Goal: Task Accomplishment & Management: Complete application form

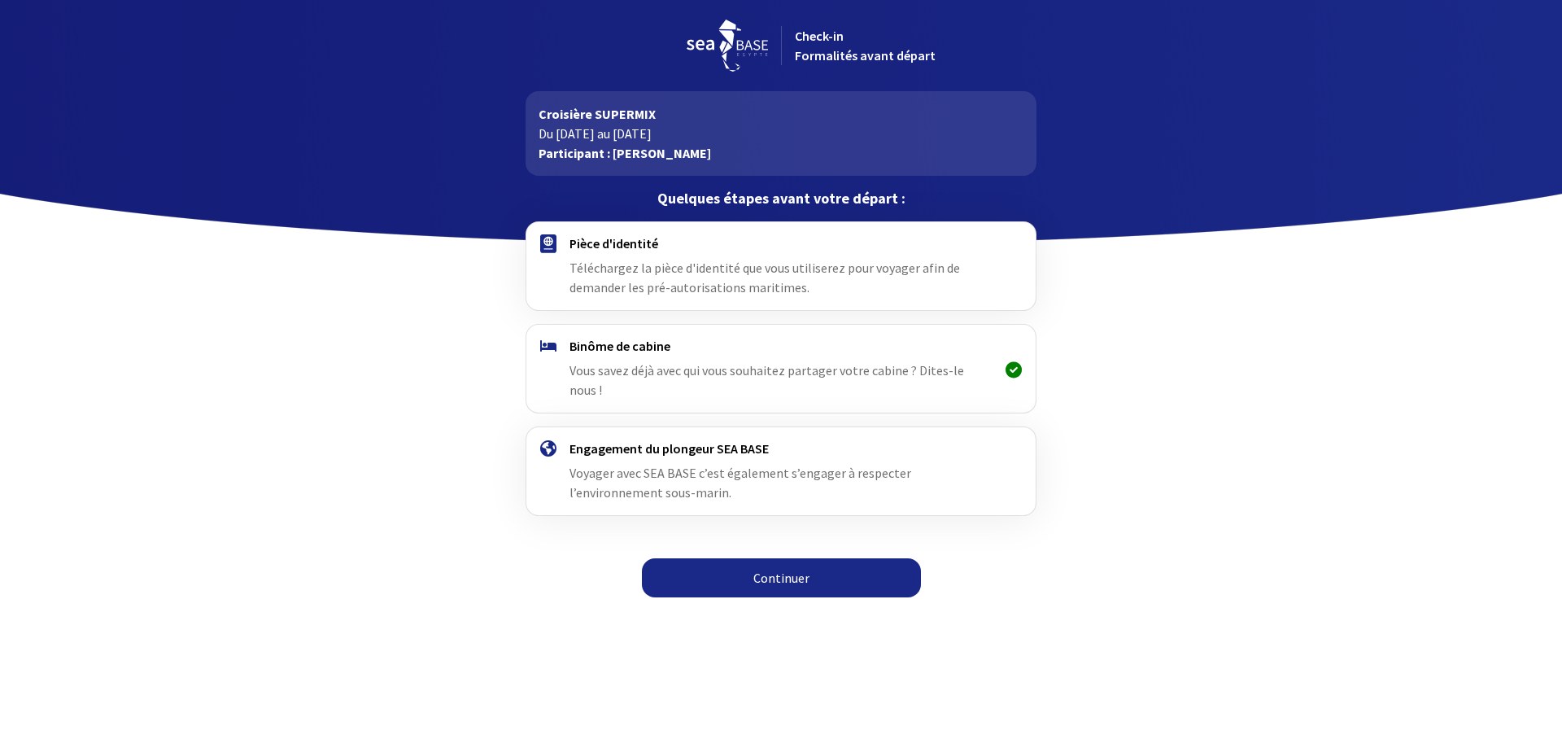
click at [752, 269] on span "Téléchargez la pièce d'identité que vous utiliserez pour voyager afin de demand…" at bounding box center [765, 278] width 391 height 36
click at [632, 234] on div "Pièce d'identité Téléchargez la pièce d'identité que vous utiliserez pour voyag…" at bounding box center [780, 266] width 509 height 88
click at [760, 574] on link "Continuer" at bounding box center [781, 577] width 279 height 39
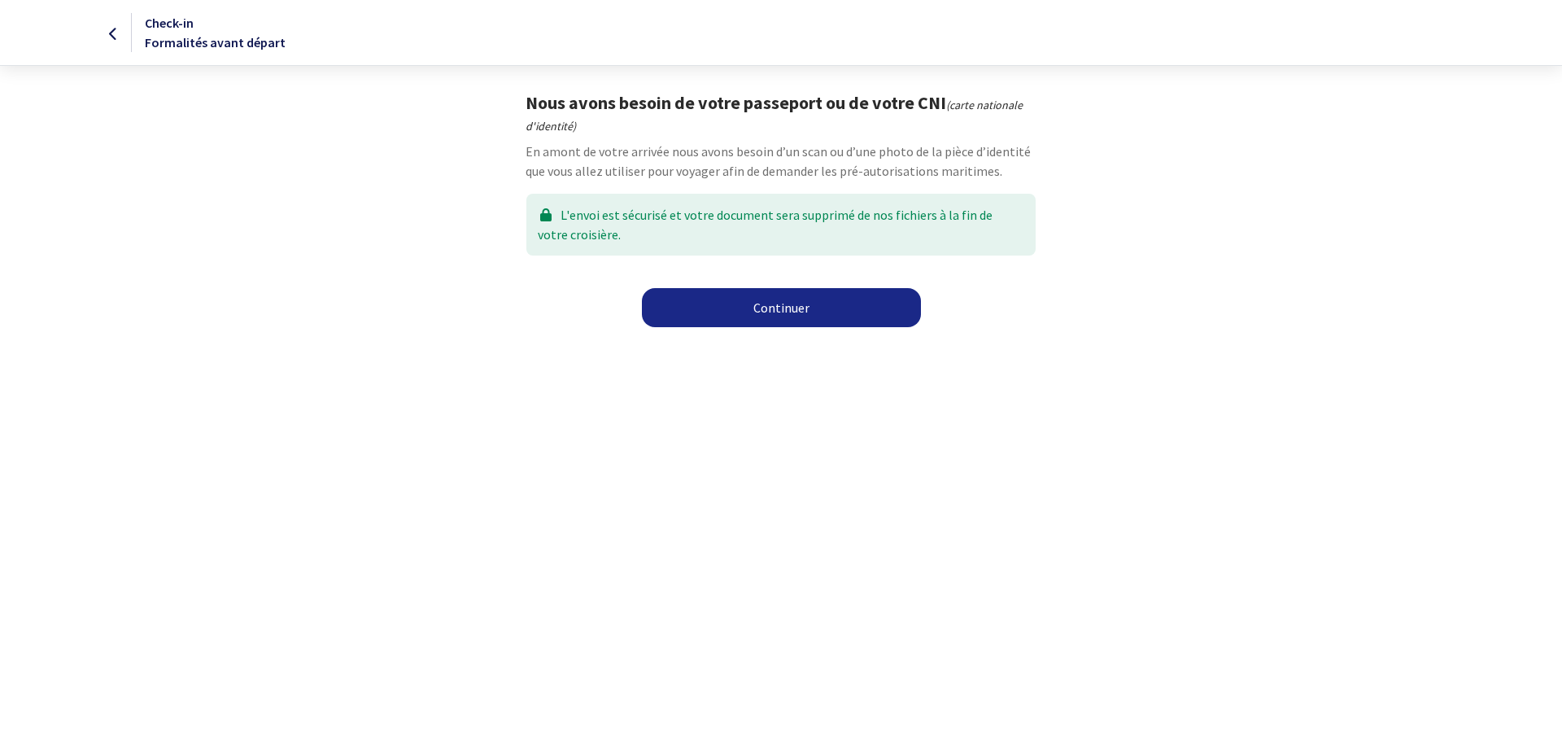
click at [778, 302] on link "Continuer" at bounding box center [781, 307] width 279 height 39
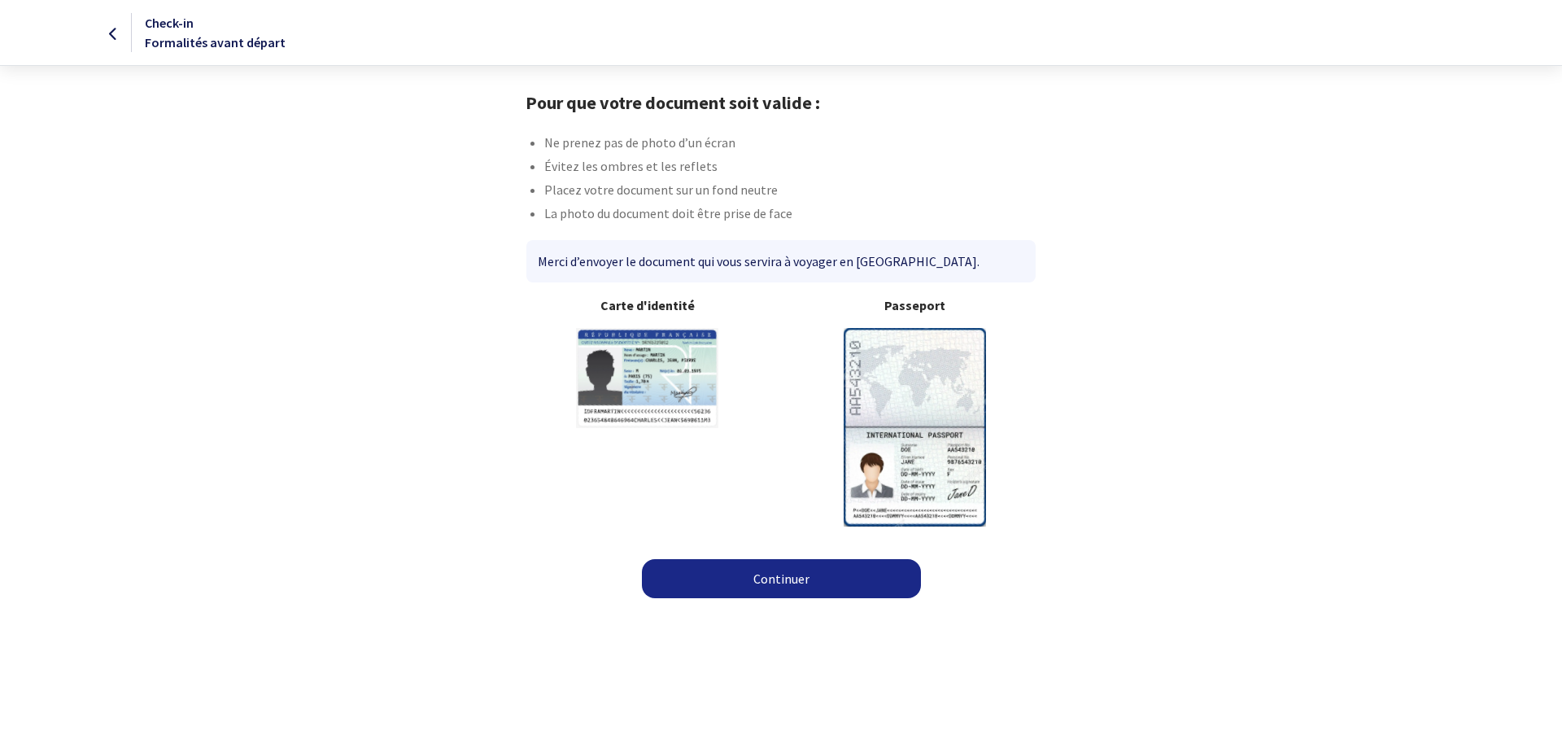
click at [920, 400] on img at bounding box center [915, 427] width 142 height 198
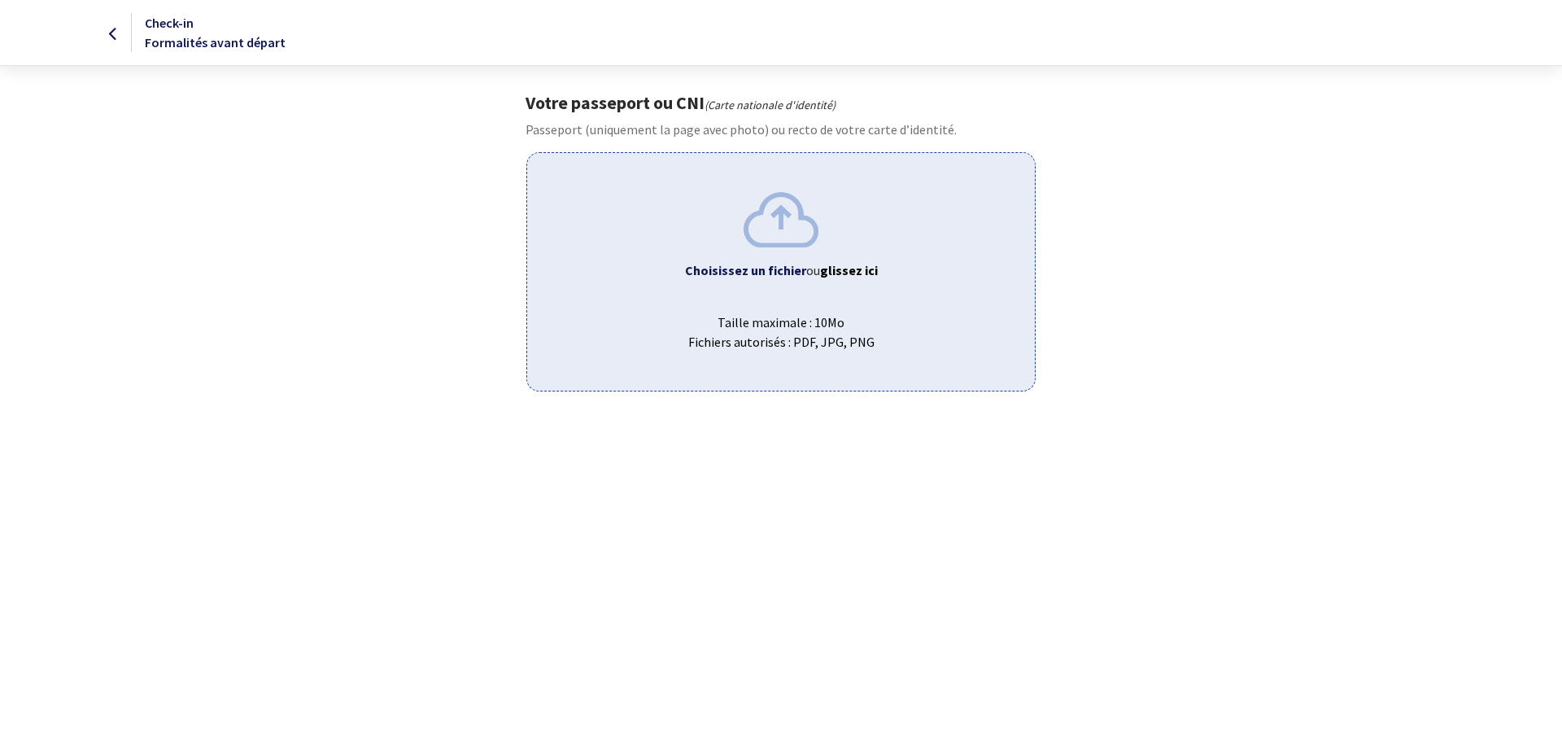
click at [773, 262] on b "Choisissez un fichier" at bounding box center [745, 270] width 121 height 16
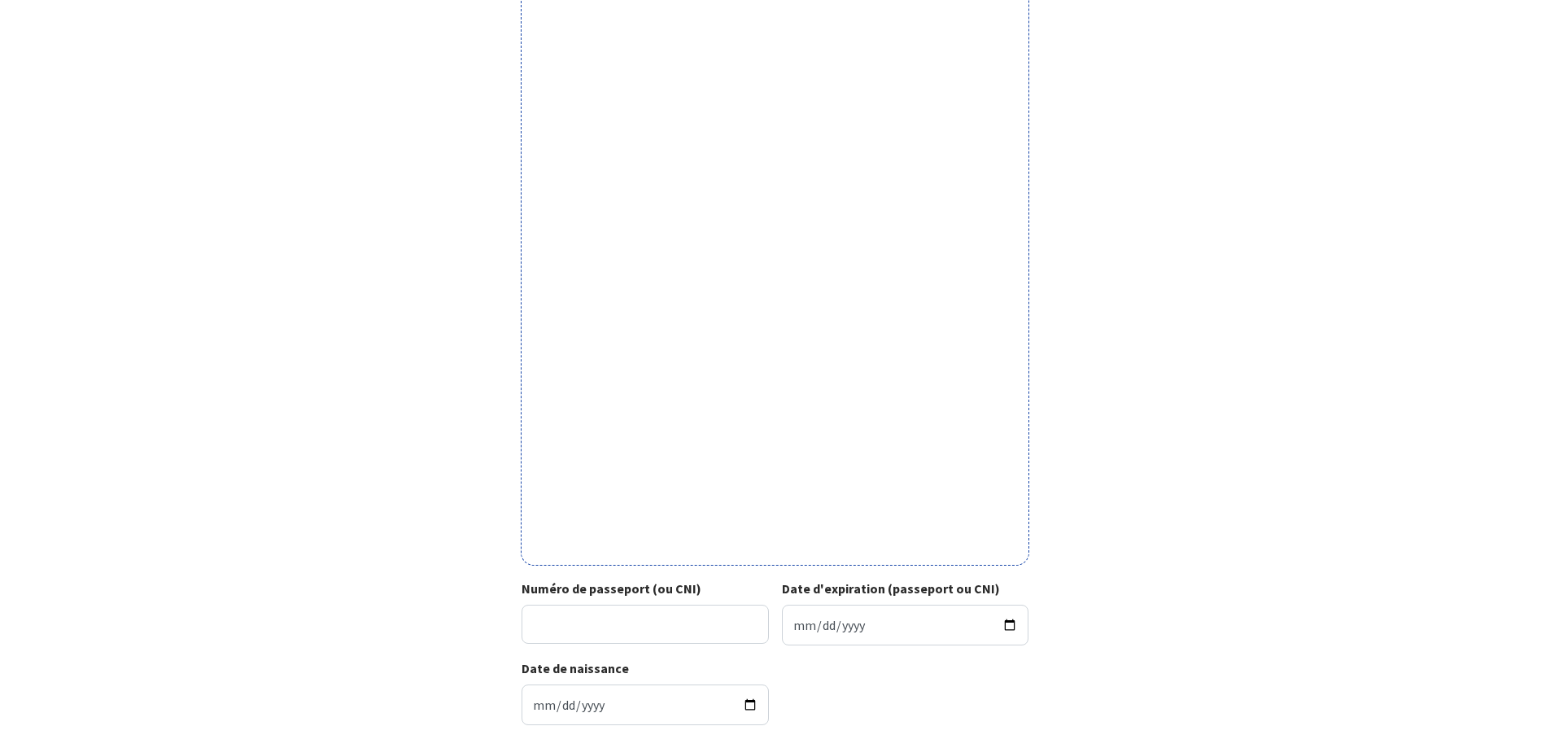
scroll to position [325, 0]
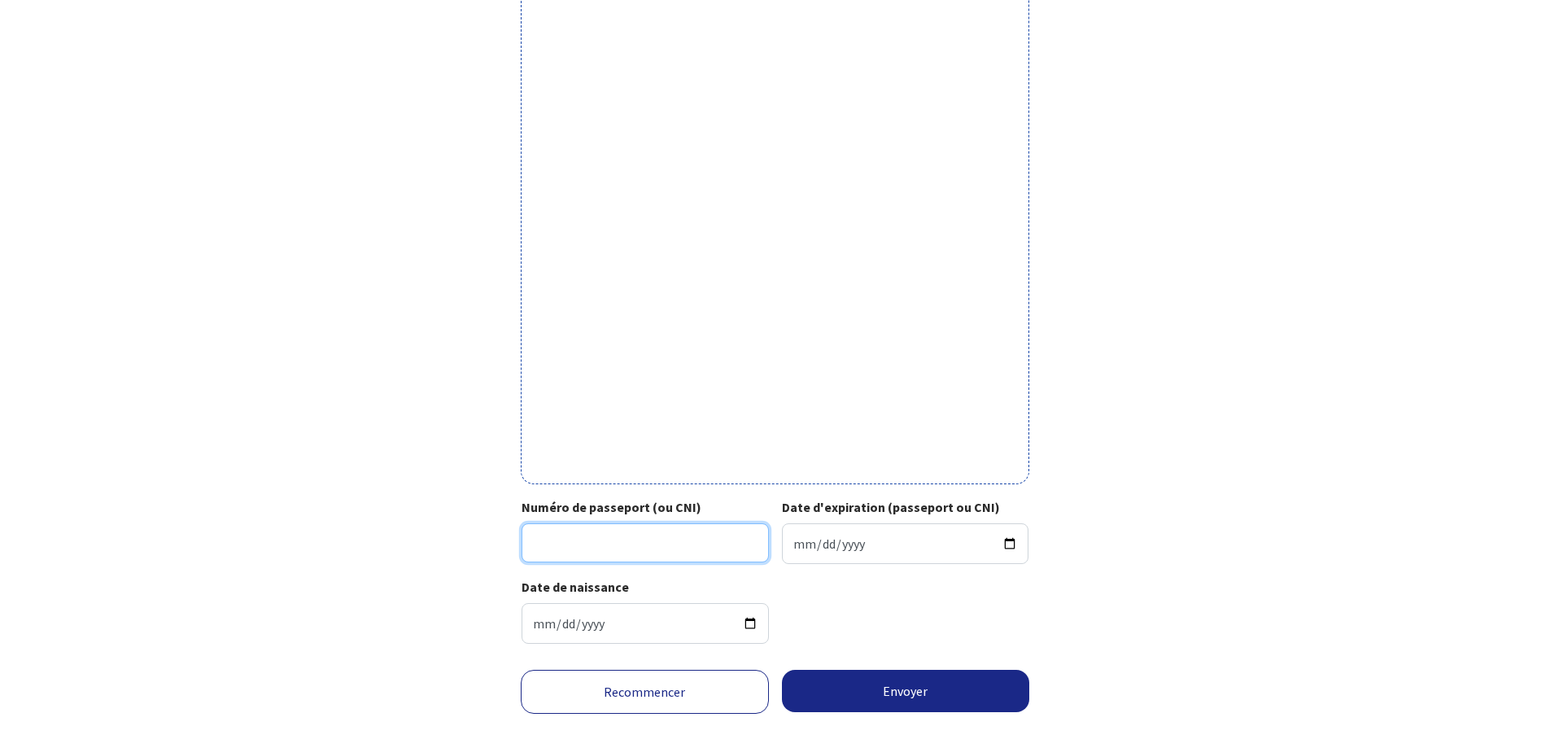
click at [622, 547] on input "Numéro de passeport (ou CNI)" at bounding box center [645, 542] width 247 height 39
type input "241H00045"
click at [800, 548] on input "Date d'expiration (passeport ou CNI)" at bounding box center [905, 543] width 247 height 41
type input "2034-11-20"
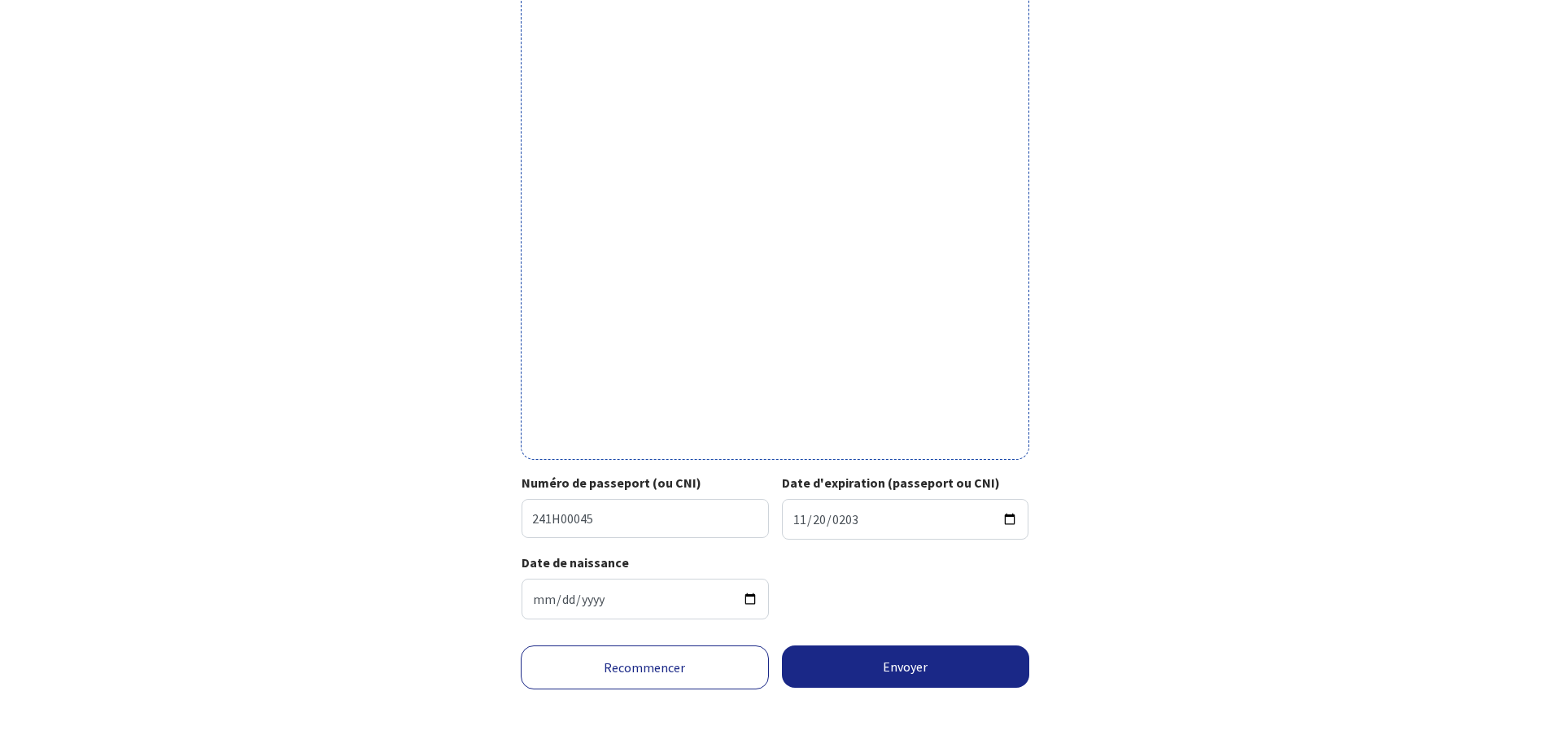
click at [1107, 620] on div "Votre passeport ou CNI Passeport (uniquement la page avec photo) ou recto de vo…" at bounding box center [775, 187] width 919 height 890
click at [895, 666] on button "Envoyer" at bounding box center [906, 666] width 248 height 42
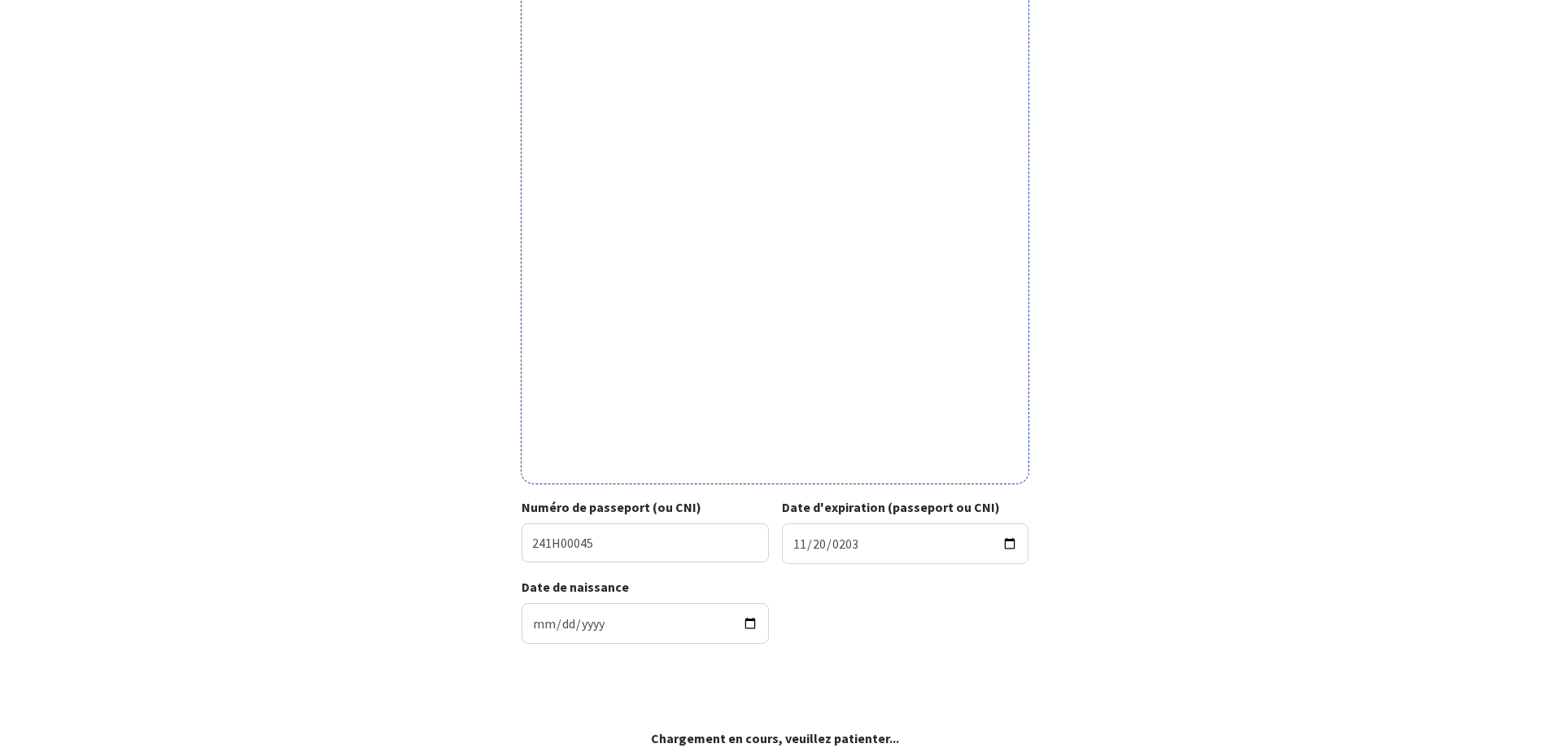
scroll to position [325, 0]
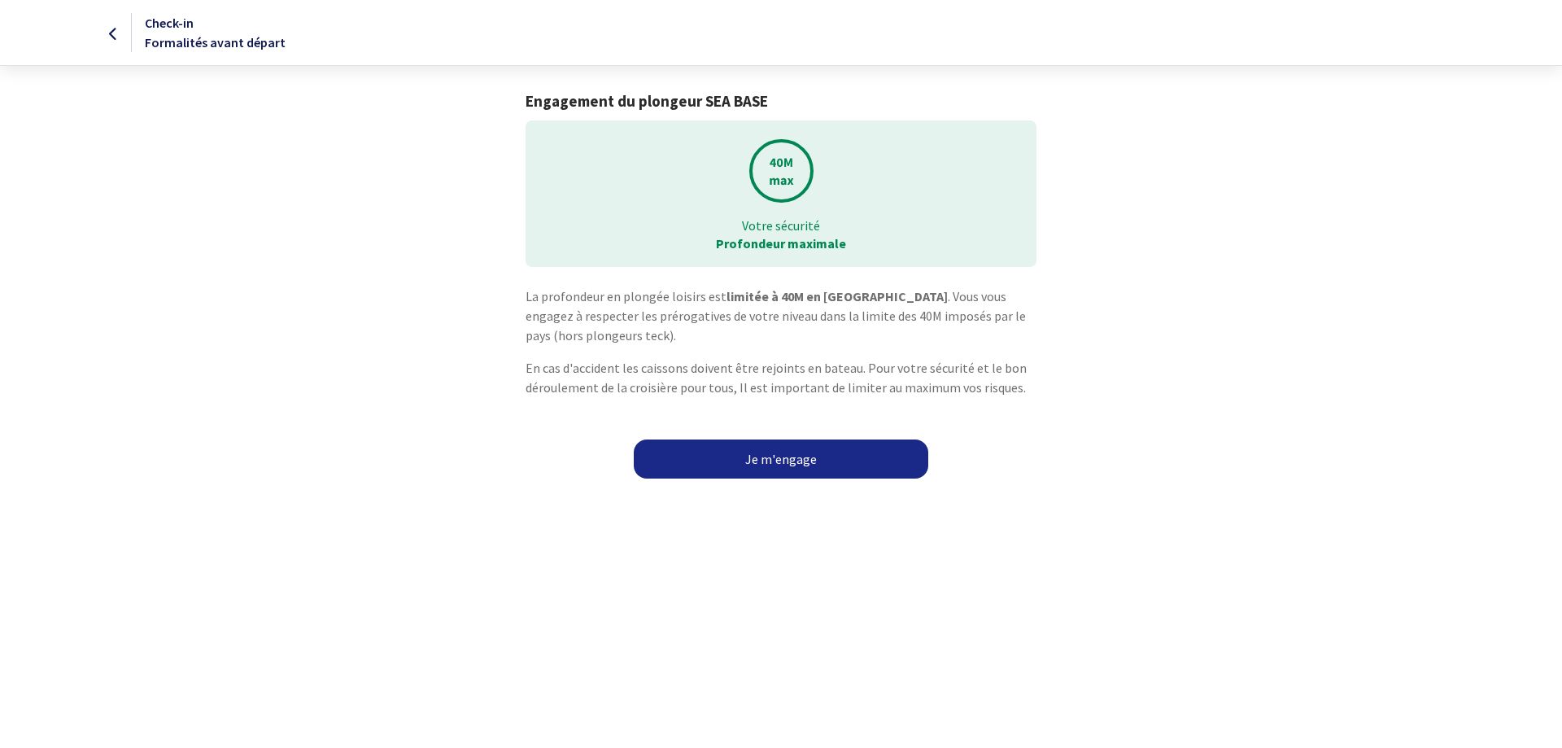
click at [775, 461] on link "Je m'engage" at bounding box center [781, 458] width 295 height 39
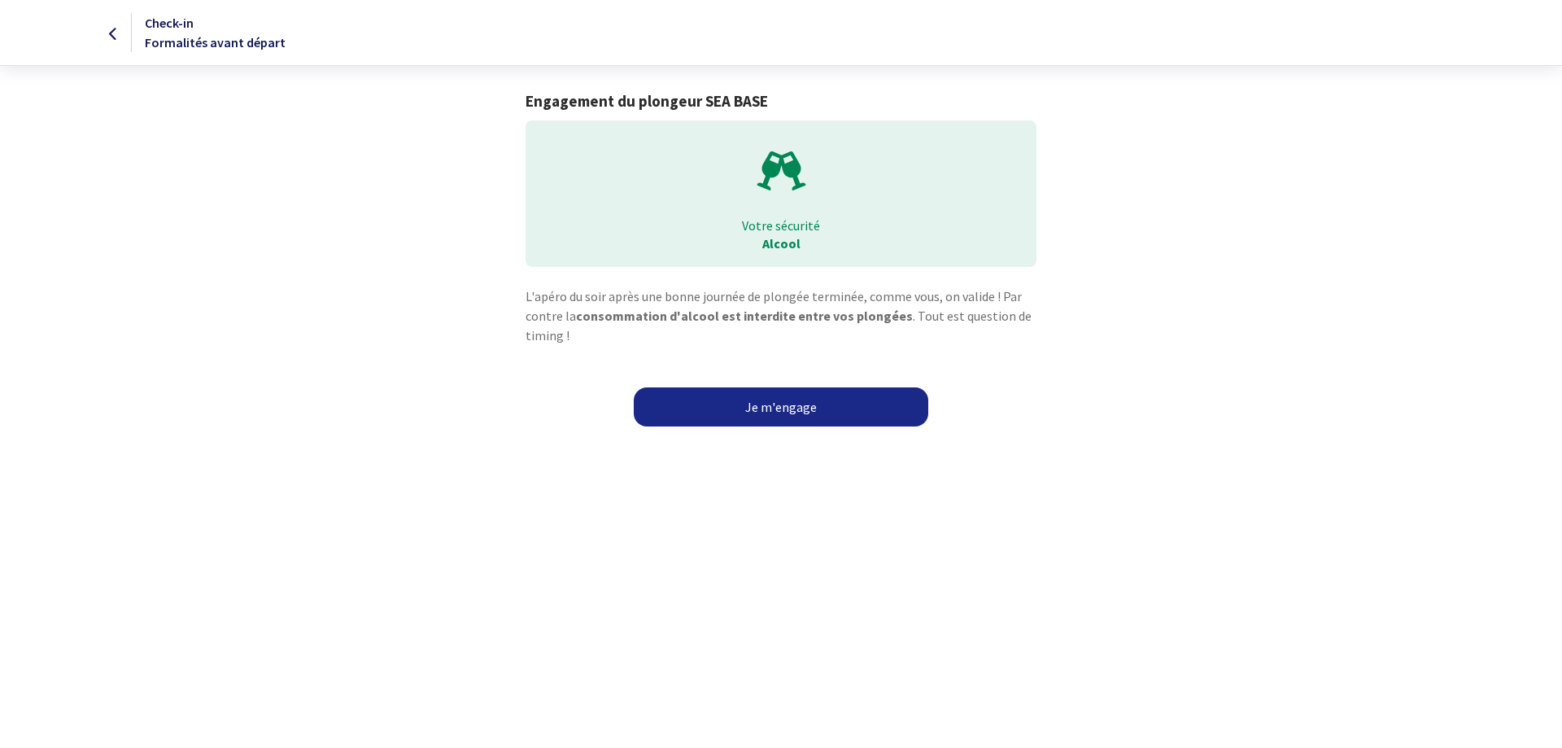
click at [779, 399] on link "Je m'engage" at bounding box center [781, 406] width 295 height 39
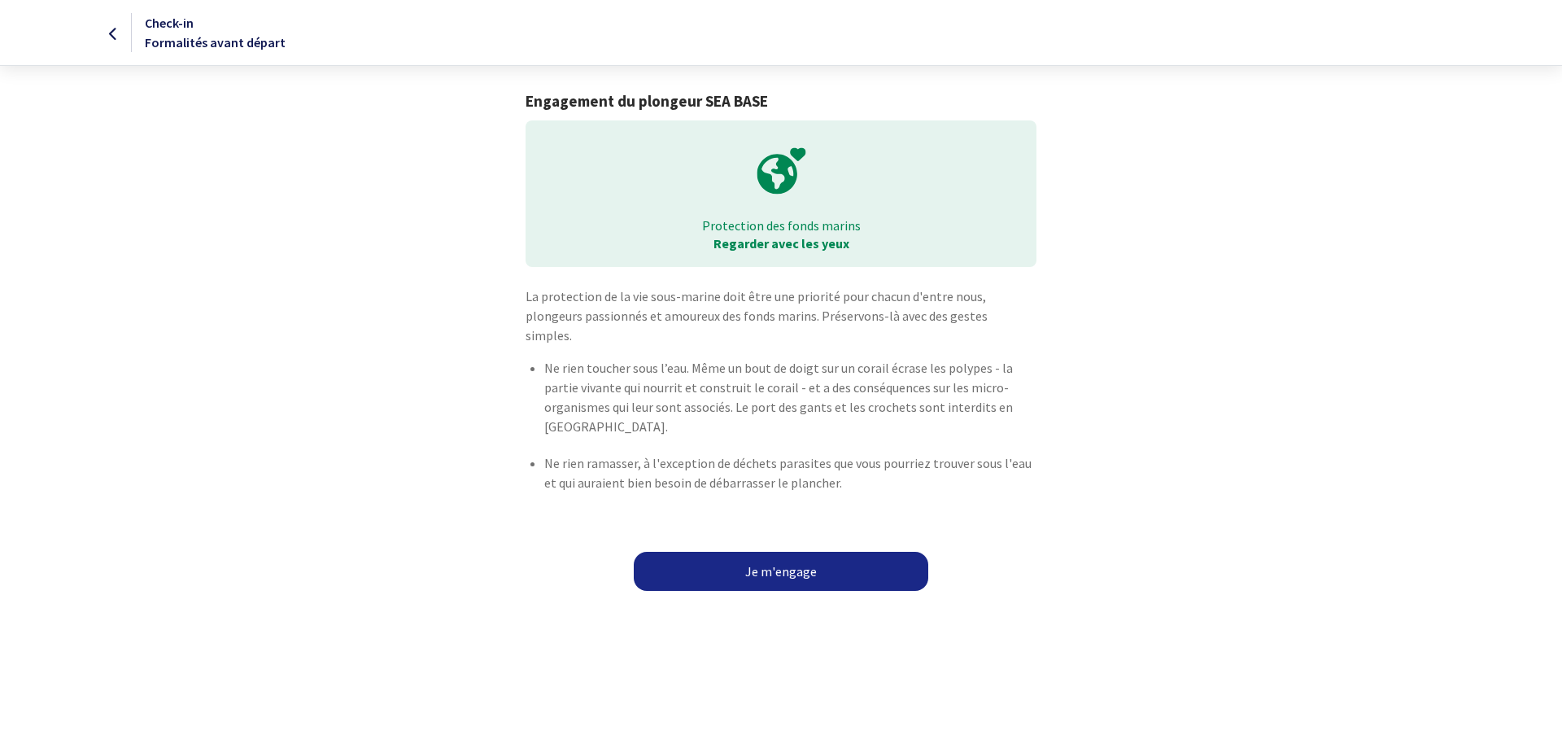
click at [778, 552] on link "Je m'engage" at bounding box center [781, 571] width 295 height 39
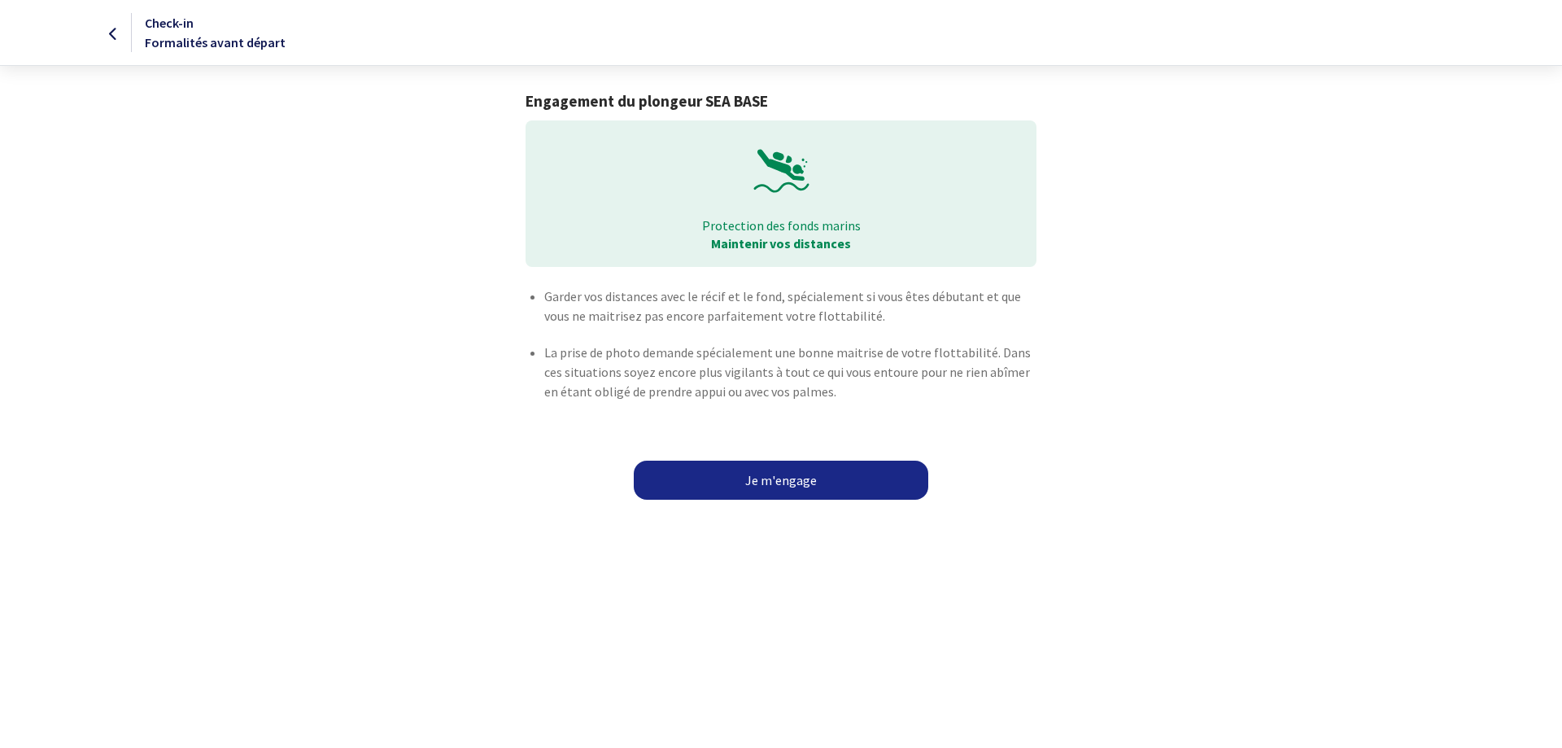
click at [762, 482] on link "Je m'engage" at bounding box center [781, 480] width 295 height 39
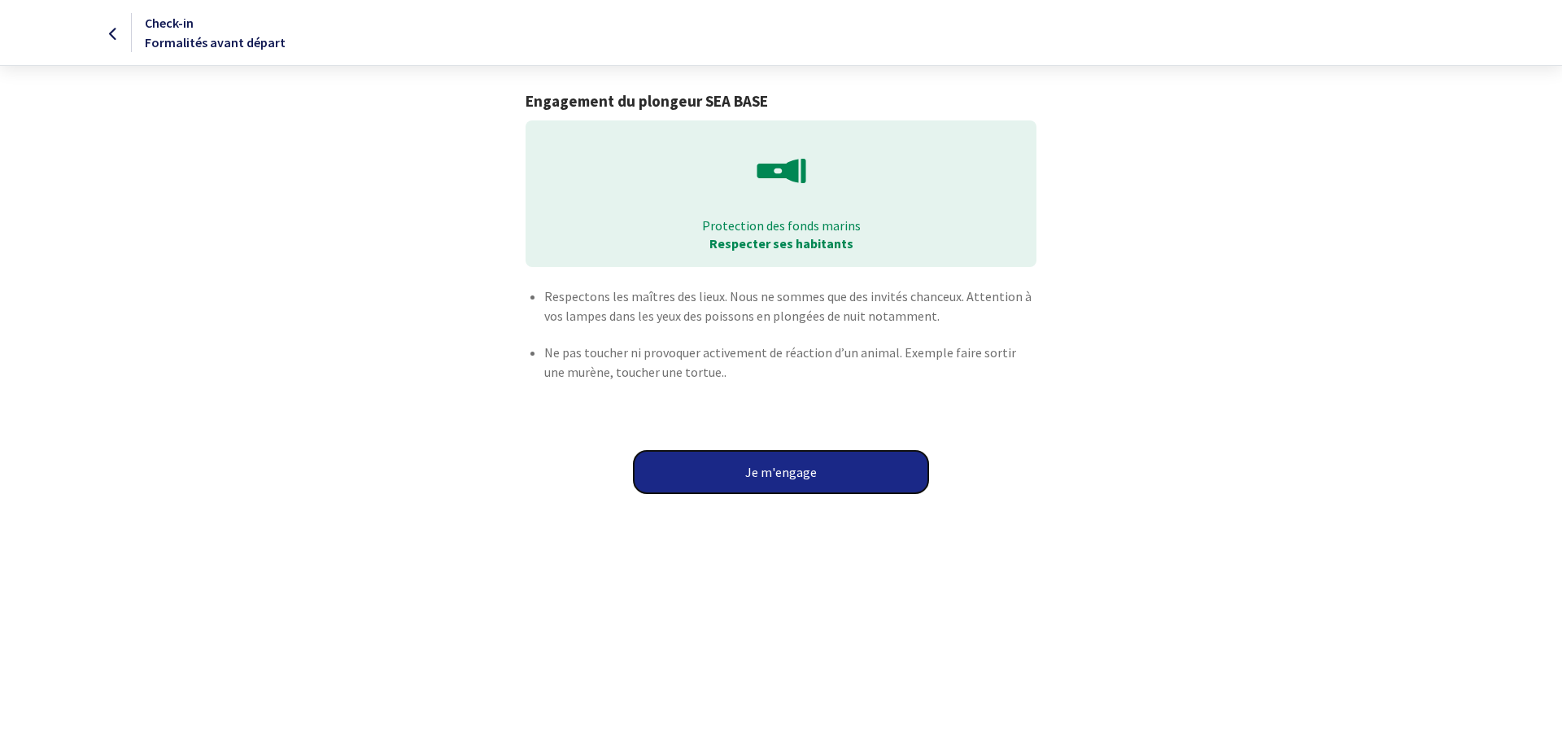
click at [781, 474] on button "Je m'engage" at bounding box center [781, 472] width 295 height 42
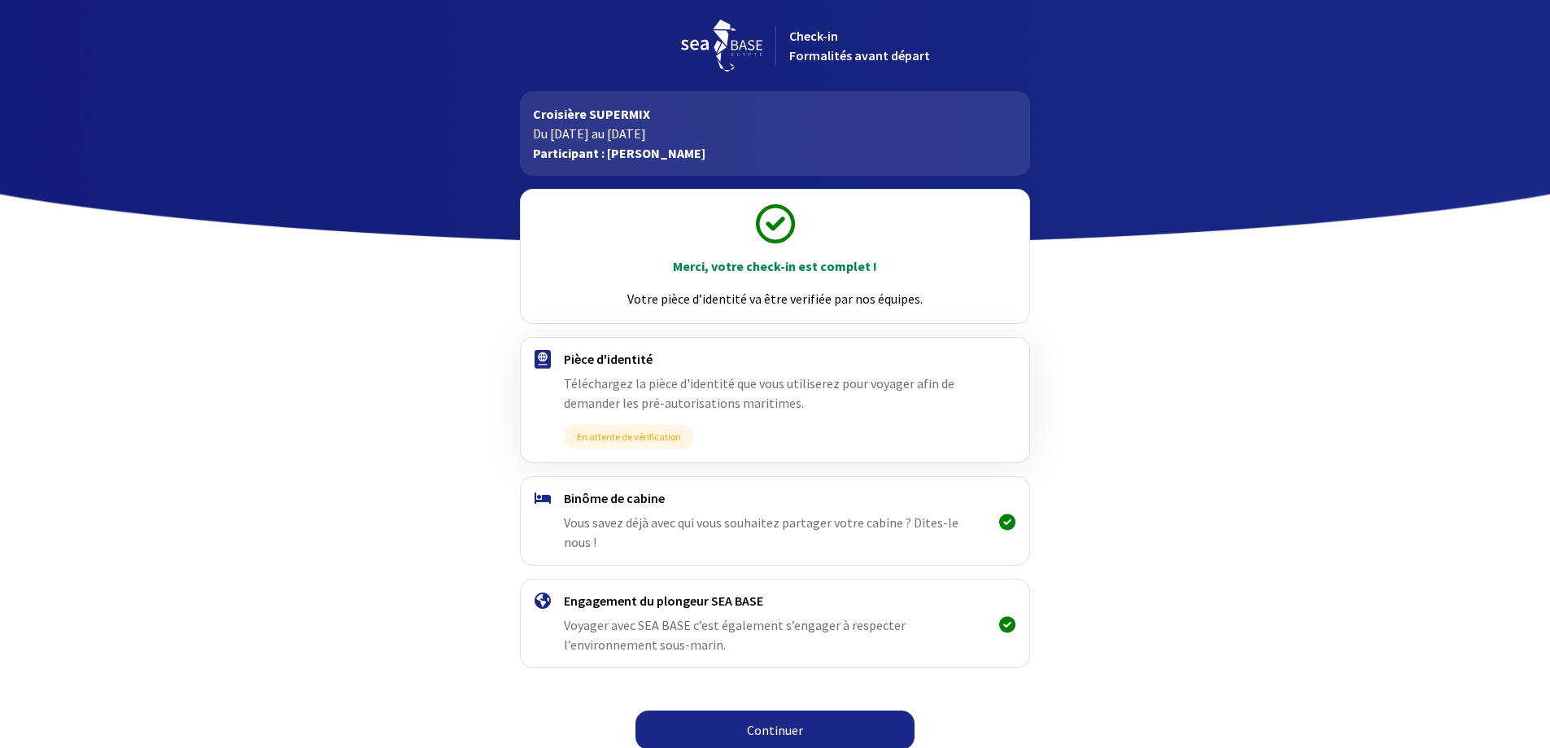
scroll to position [11, 0]
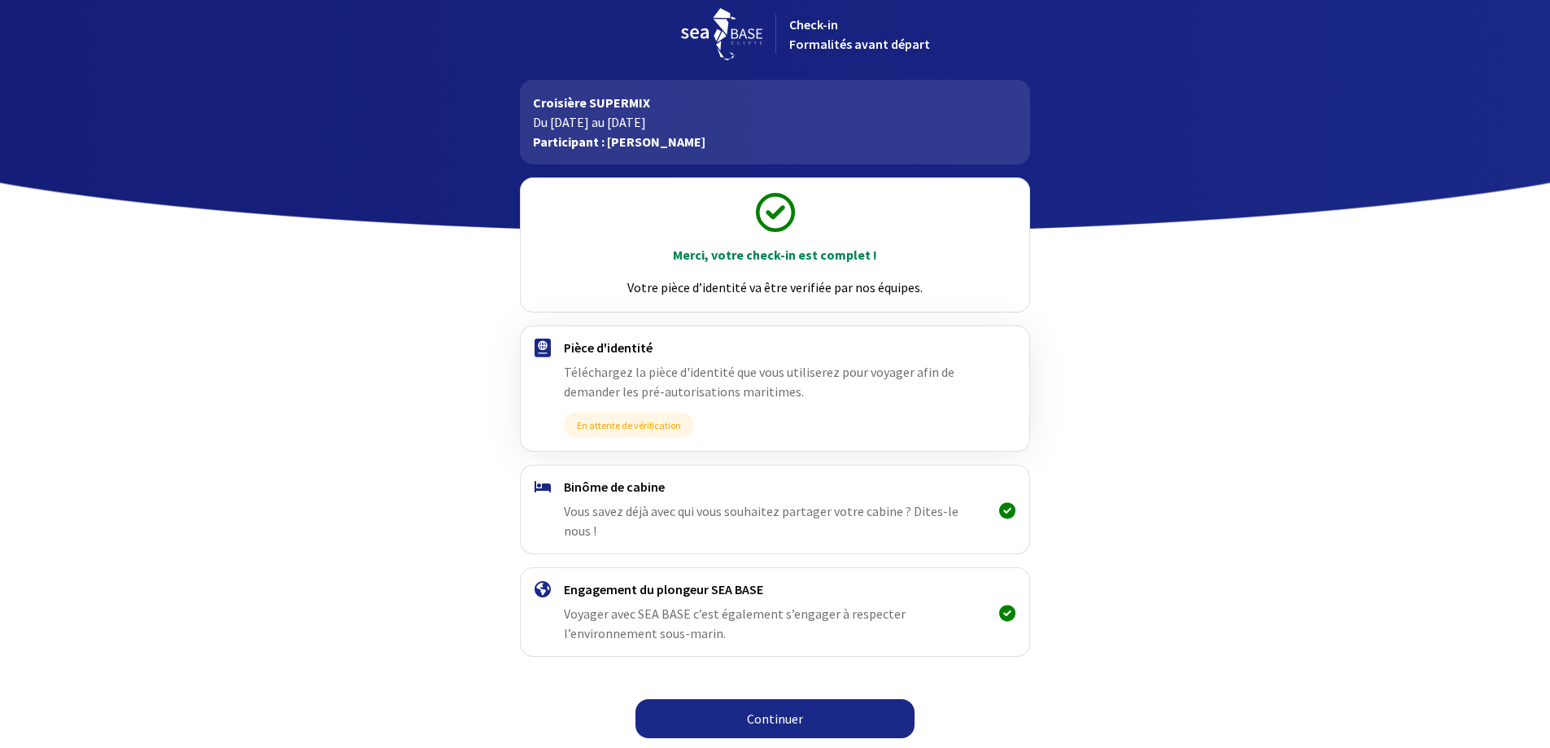
click at [763, 718] on link "Continuer" at bounding box center [774, 718] width 279 height 39
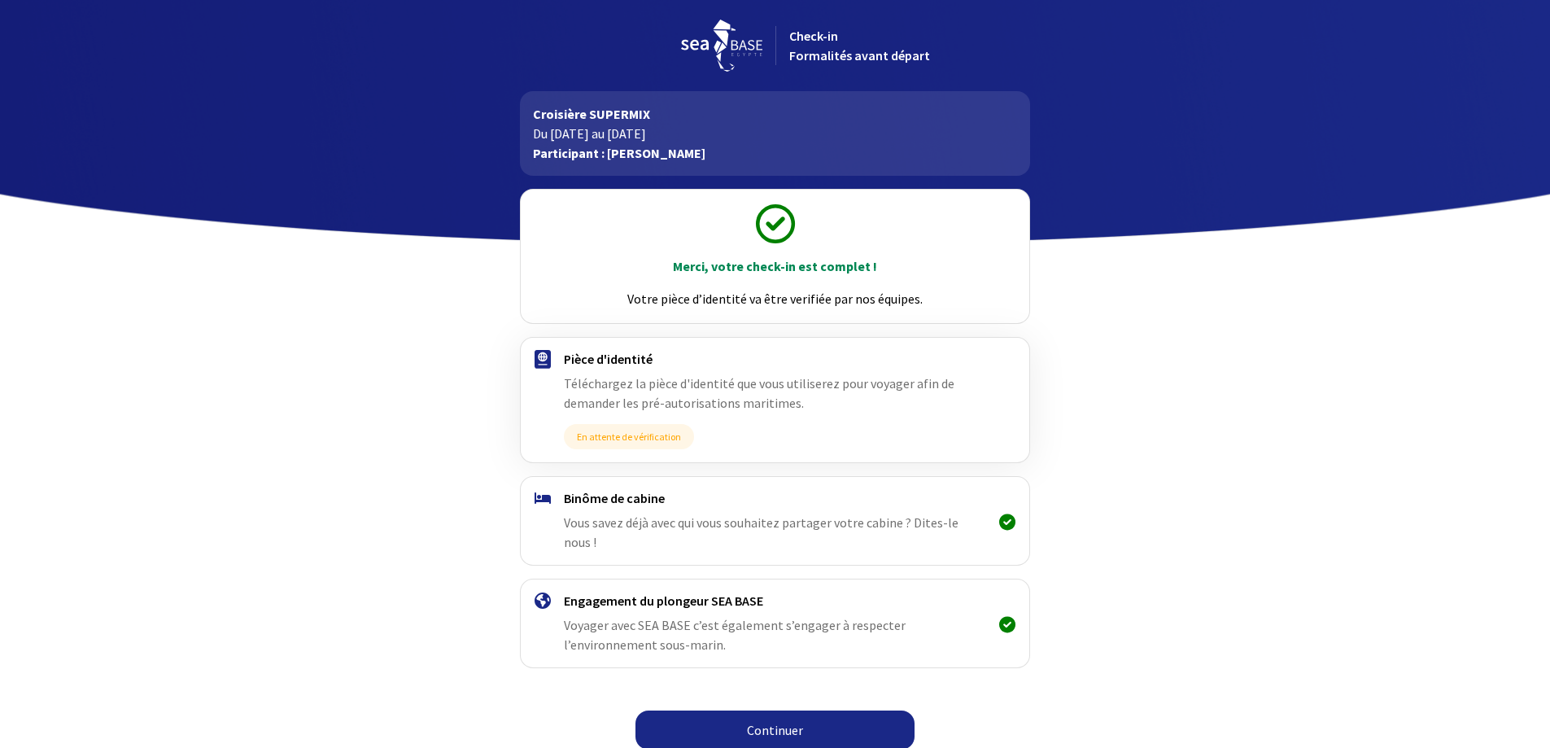
scroll to position [11, 0]
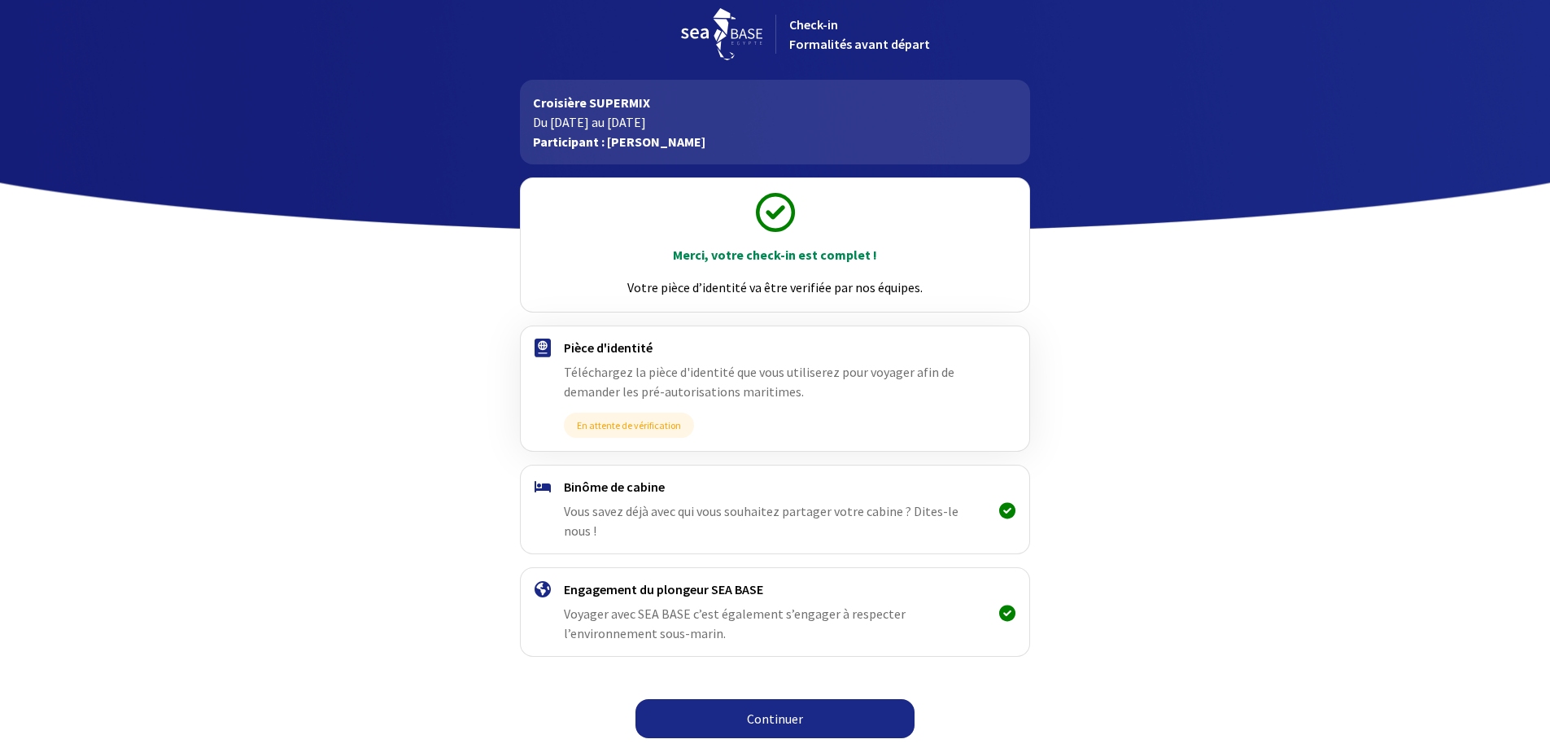
click at [779, 712] on link "Continuer" at bounding box center [774, 718] width 279 height 39
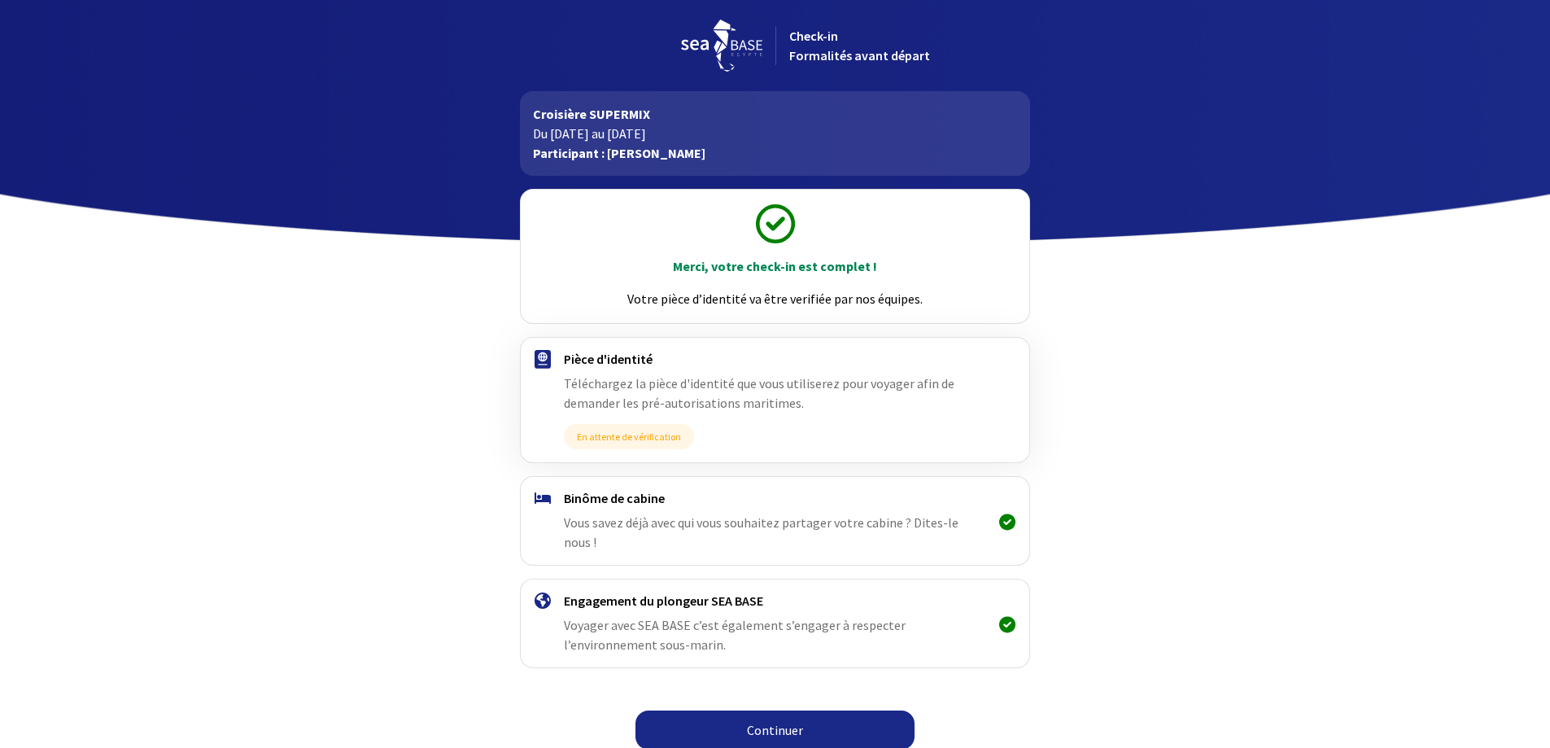
scroll to position [11, 0]
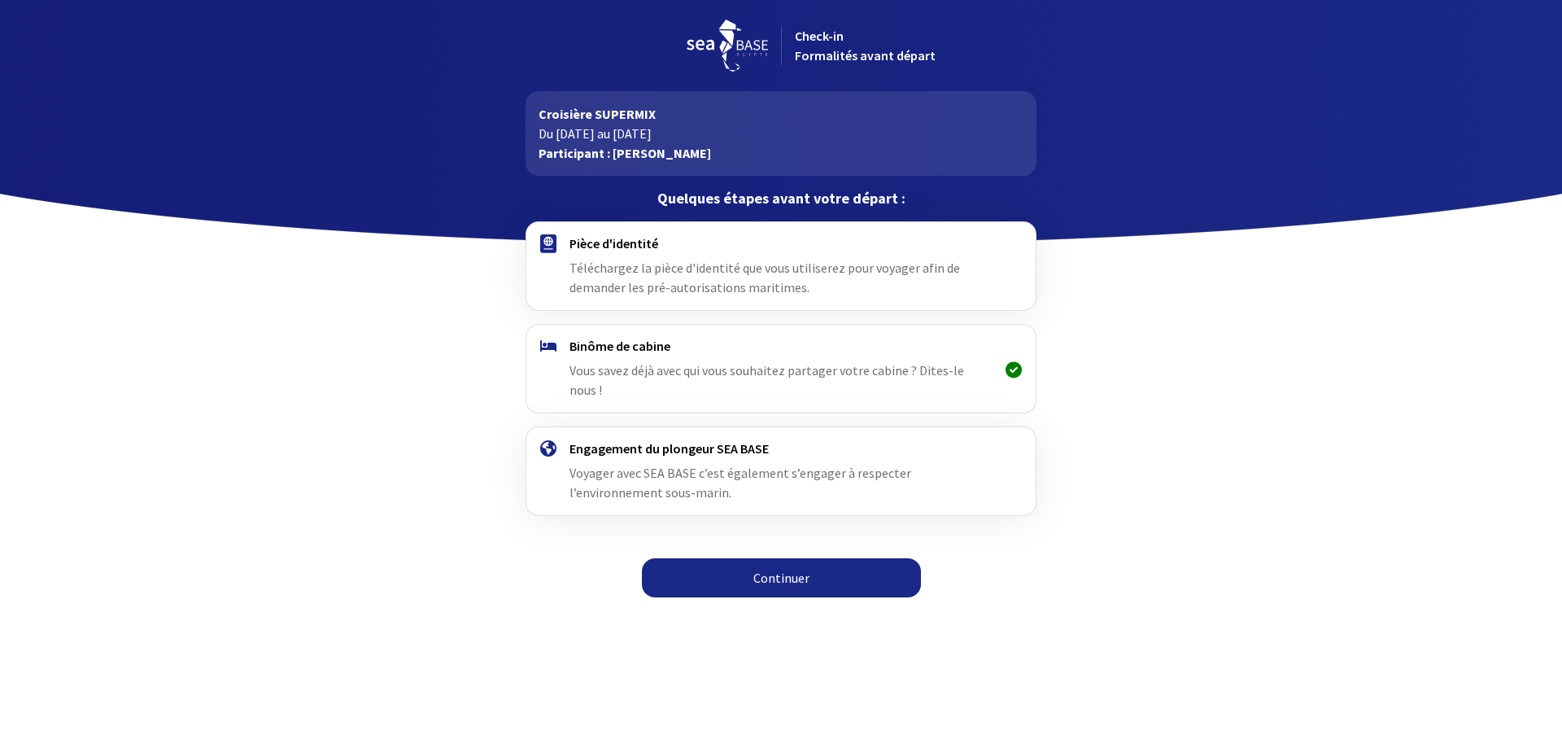
click at [773, 579] on link "Continuer" at bounding box center [781, 577] width 279 height 39
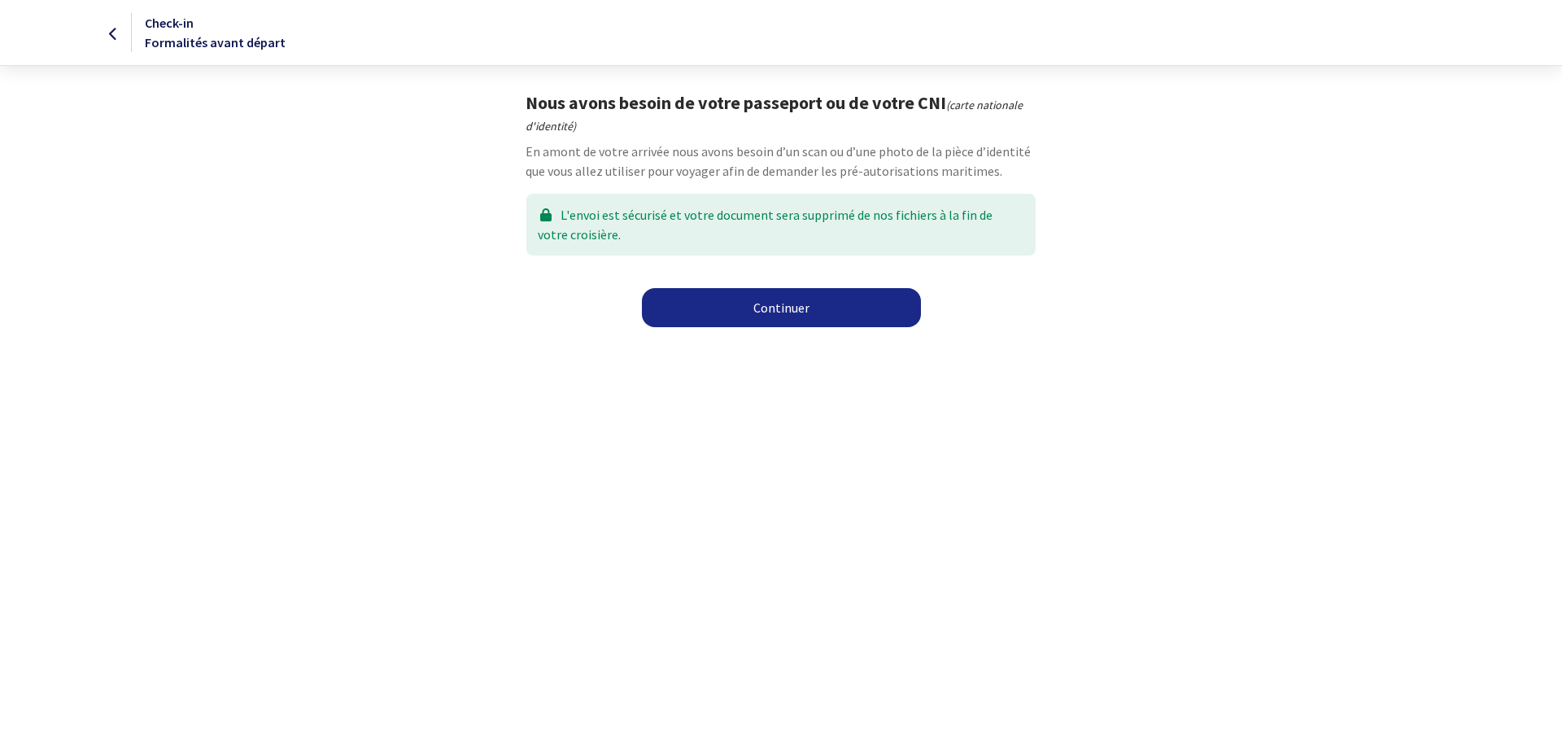
click at [788, 308] on link "Continuer" at bounding box center [781, 307] width 279 height 39
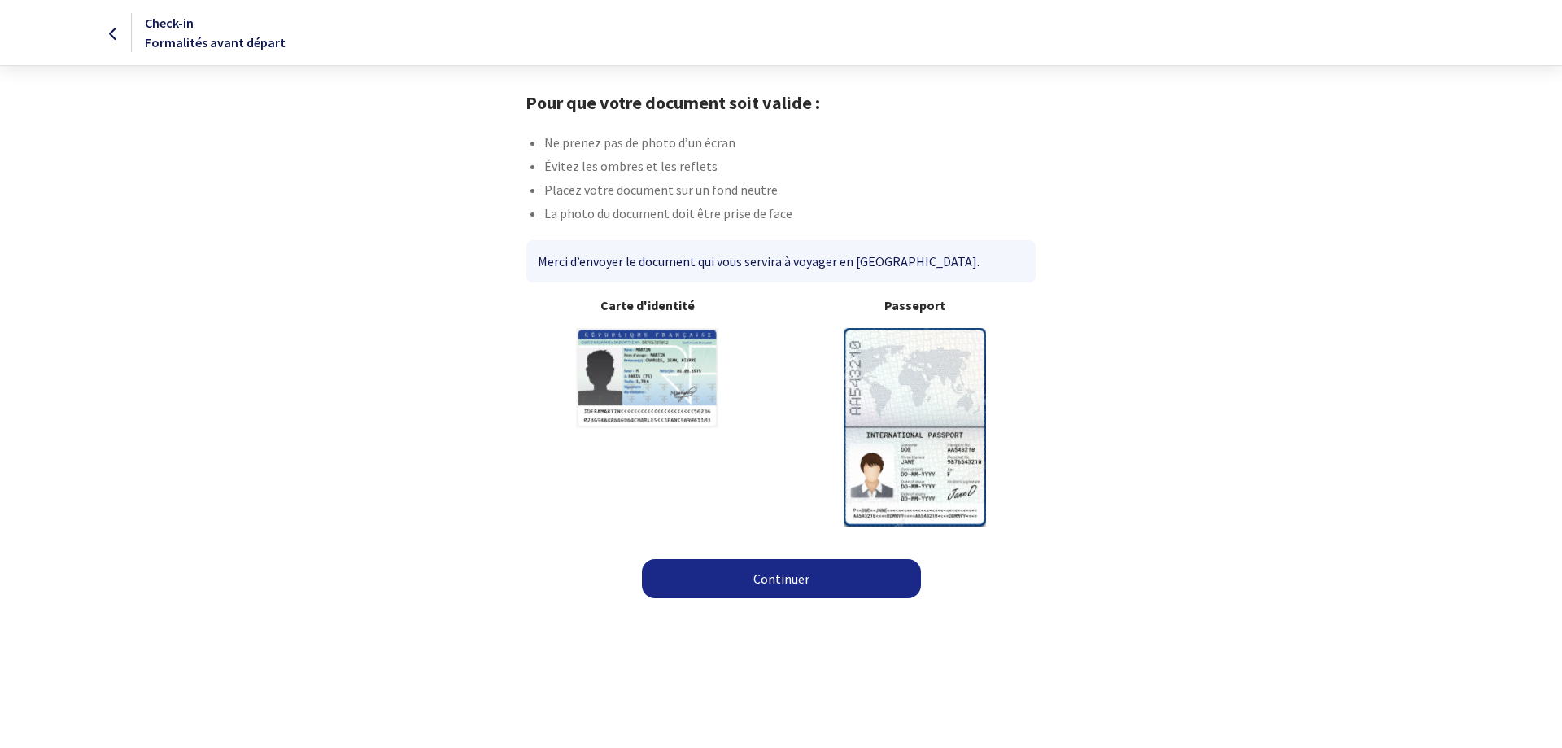
click at [913, 386] on img at bounding box center [915, 427] width 142 height 198
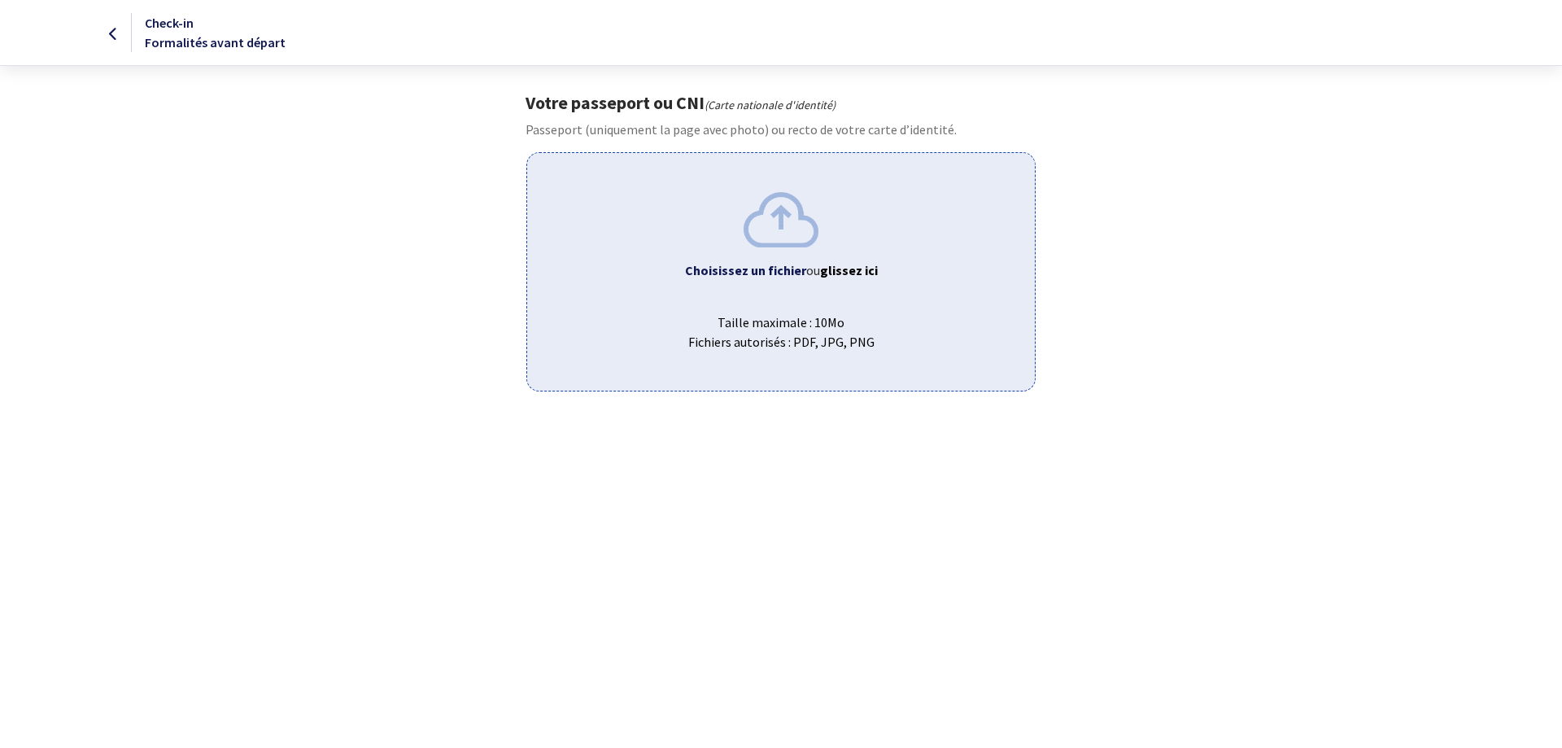
click at [762, 260] on span "Choisissez un fichier ou glissez ici" at bounding box center [780, 270] width 481 height 20
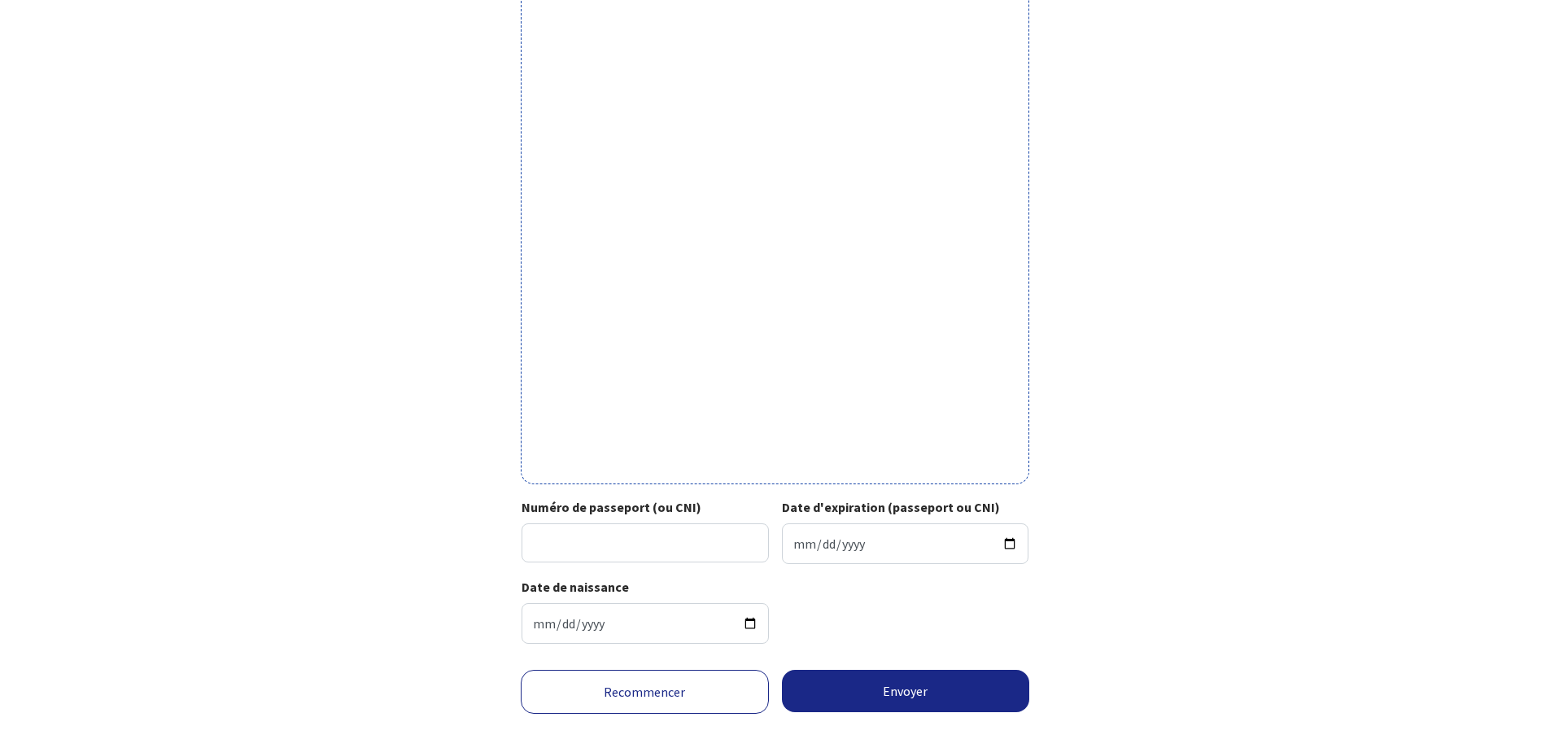
scroll to position [350, 0]
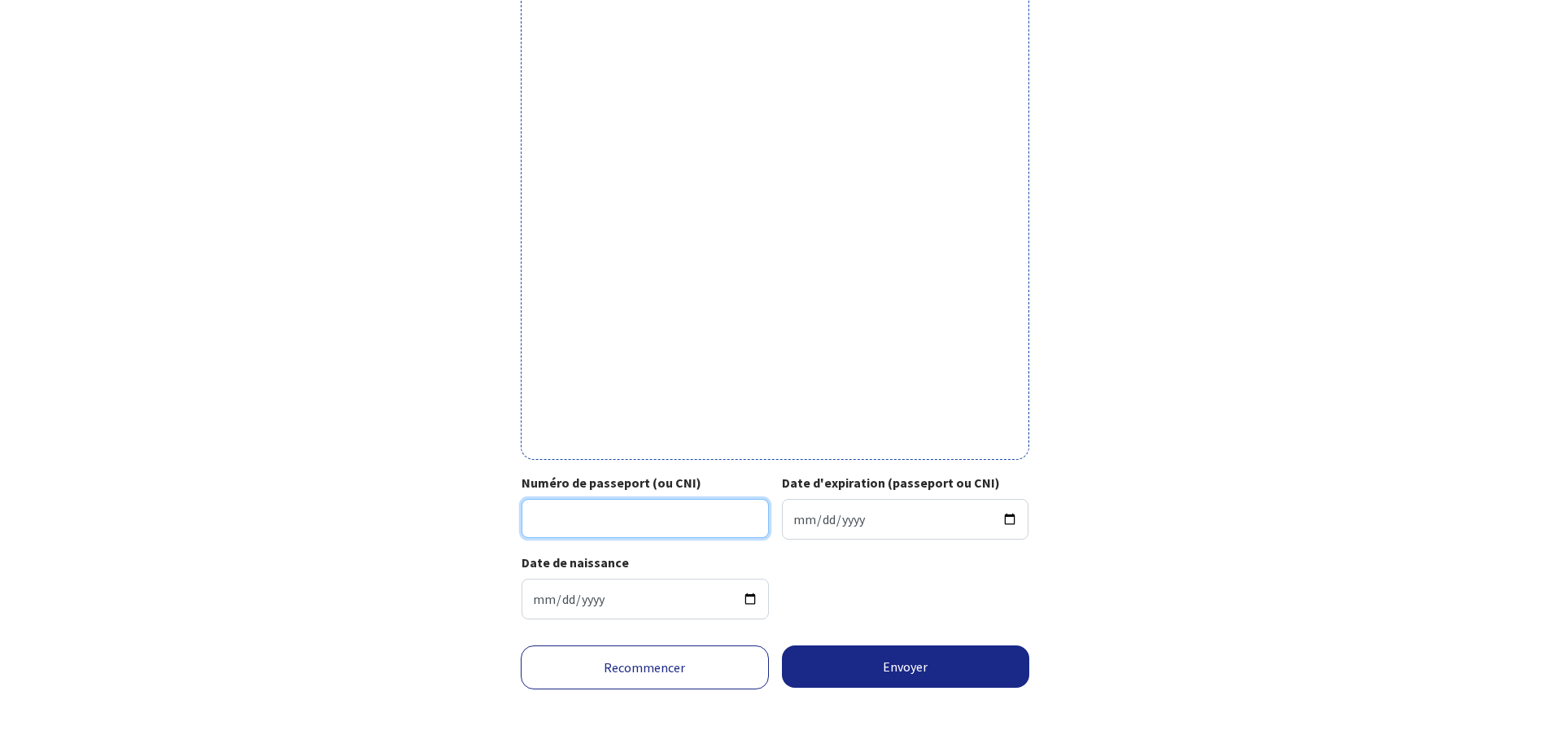
click at [631, 504] on input "Numéro de passeport (ou CNI)" at bounding box center [645, 518] width 247 height 39
type input "241H19419"
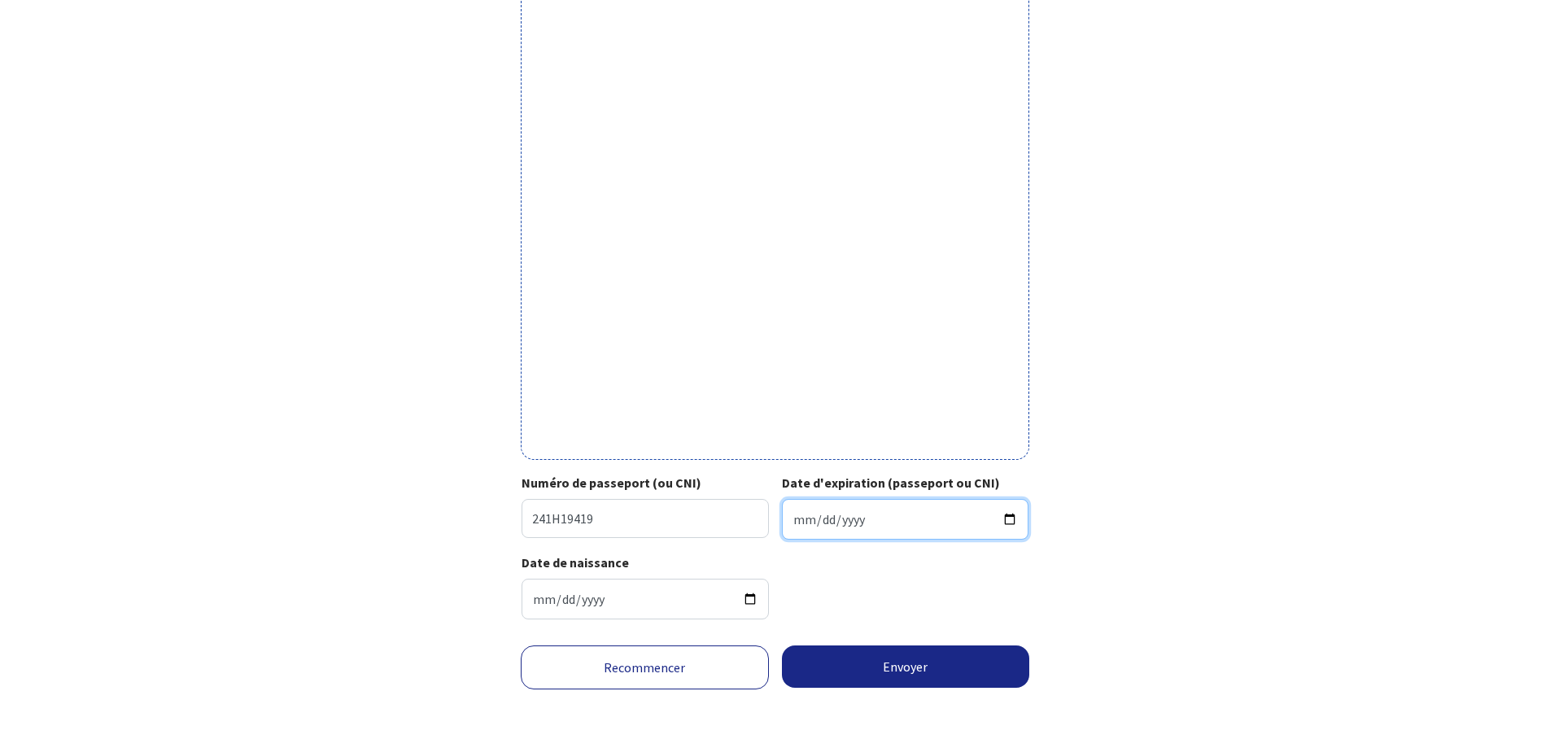
click at [800, 520] on input "Date d'expiration (passeport ou CNI)" at bounding box center [905, 519] width 247 height 41
type input "[DATE]"
click at [1177, 574] on div "Votre passeport ou CNI Passeport (uniquement la page avec photo) ou recto de vo…" at bounding box center [775, 187] width 919 height 890
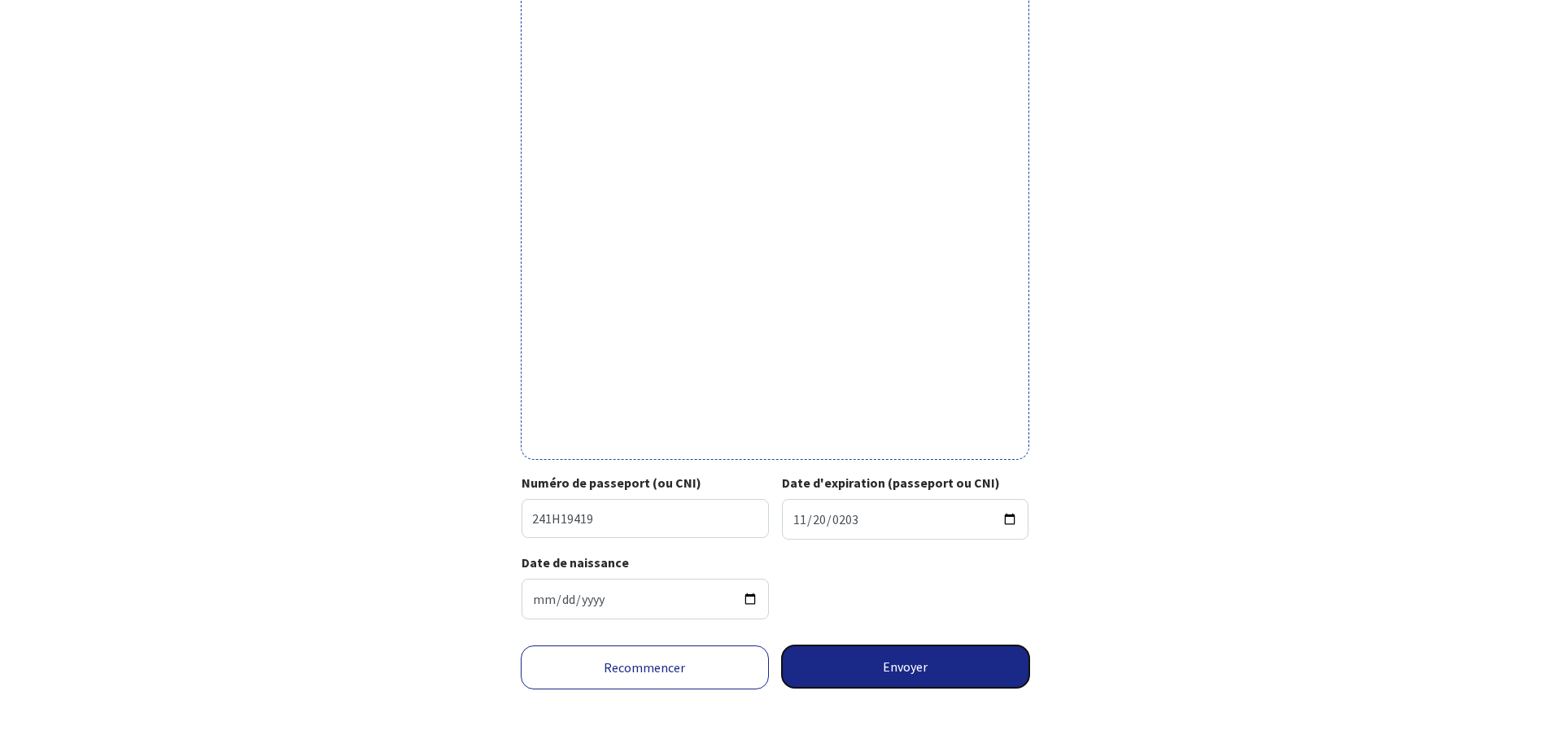
click at [900, 670] on button "Envoyer" at bounding box center [906, 666] width 248 height 42
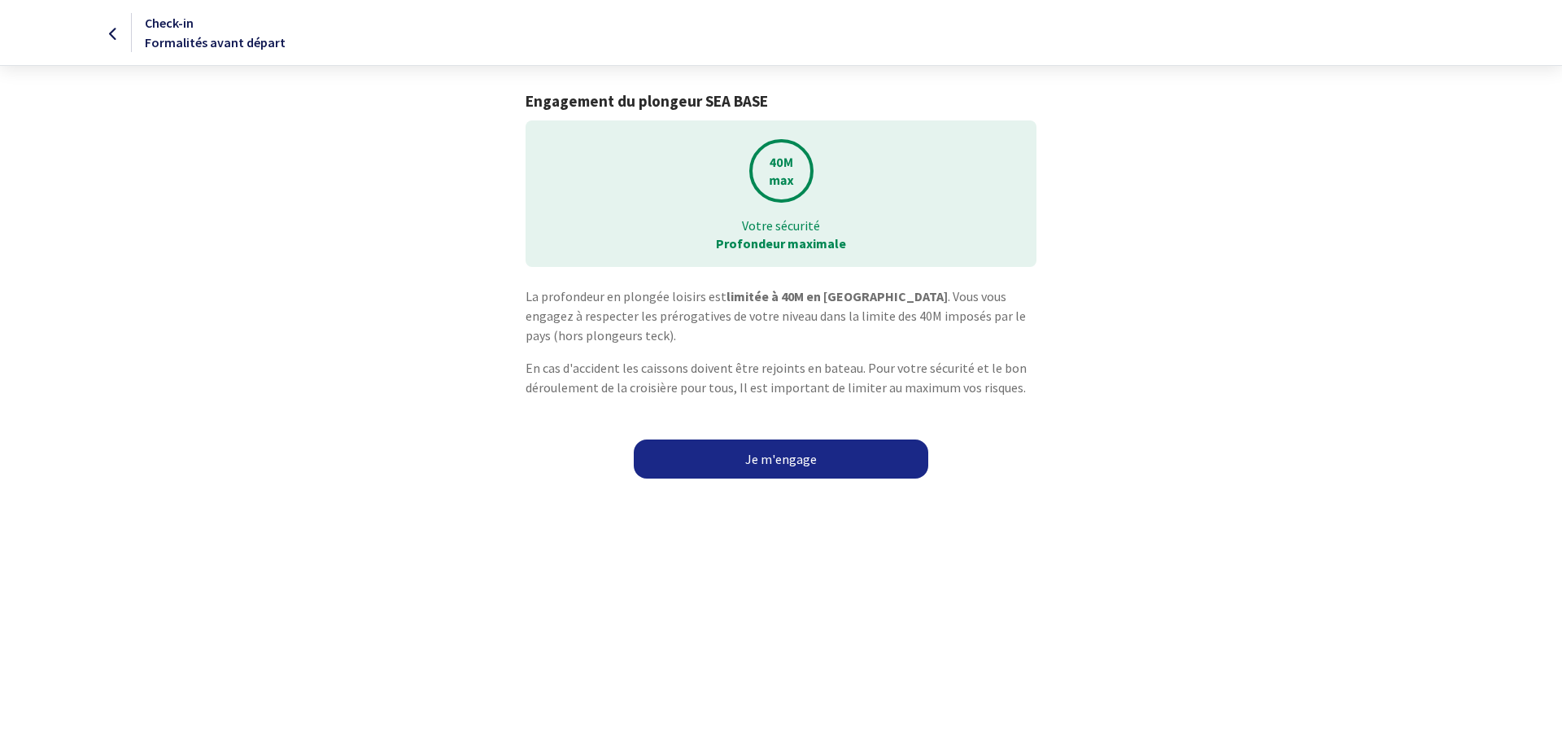
click at [772, 459] on link "Je m'engage" at bounding box center [781, 458] width 295 height 39
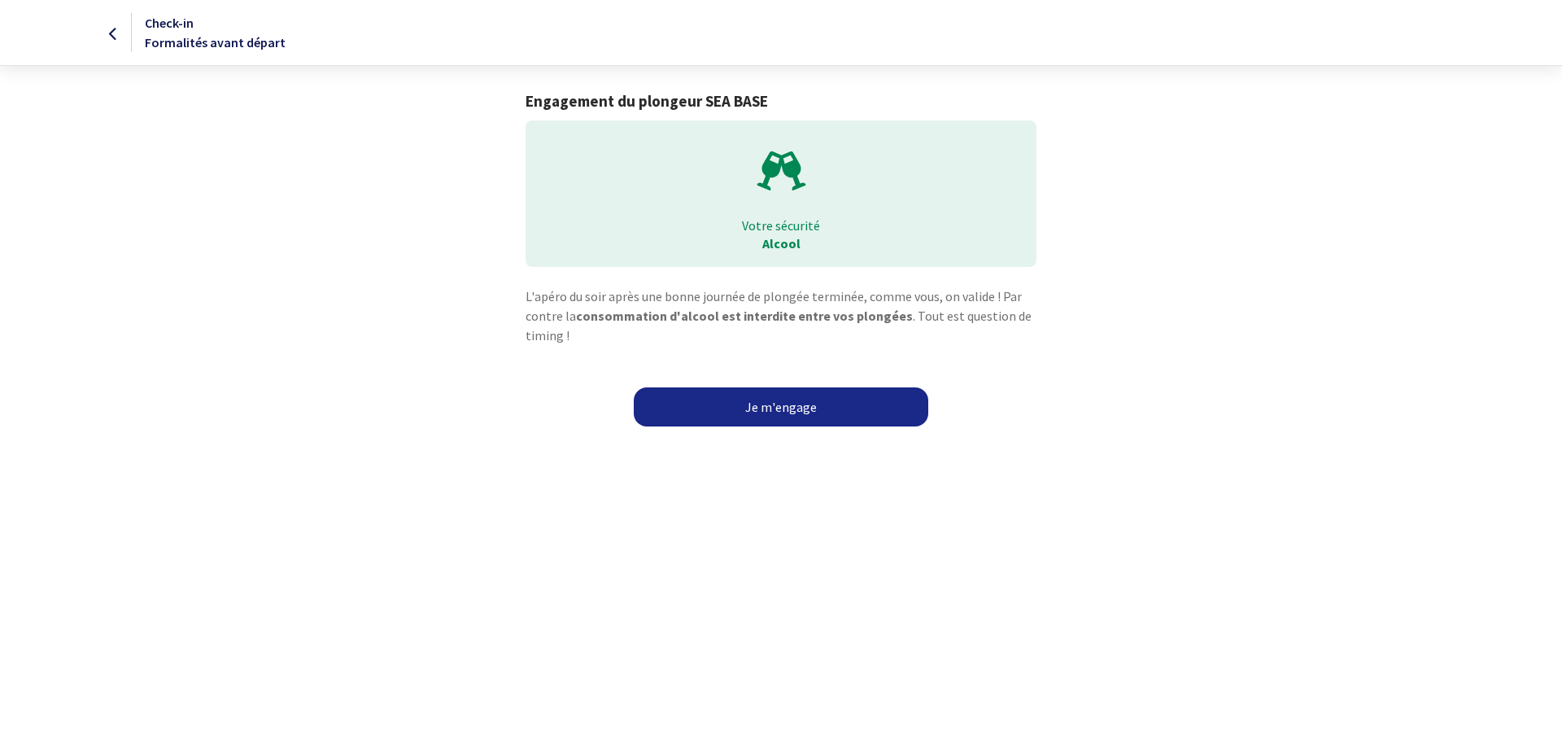
click at [773, 408] on link "Je m'engage" at bounding box center [781, 406] width 295 height 39
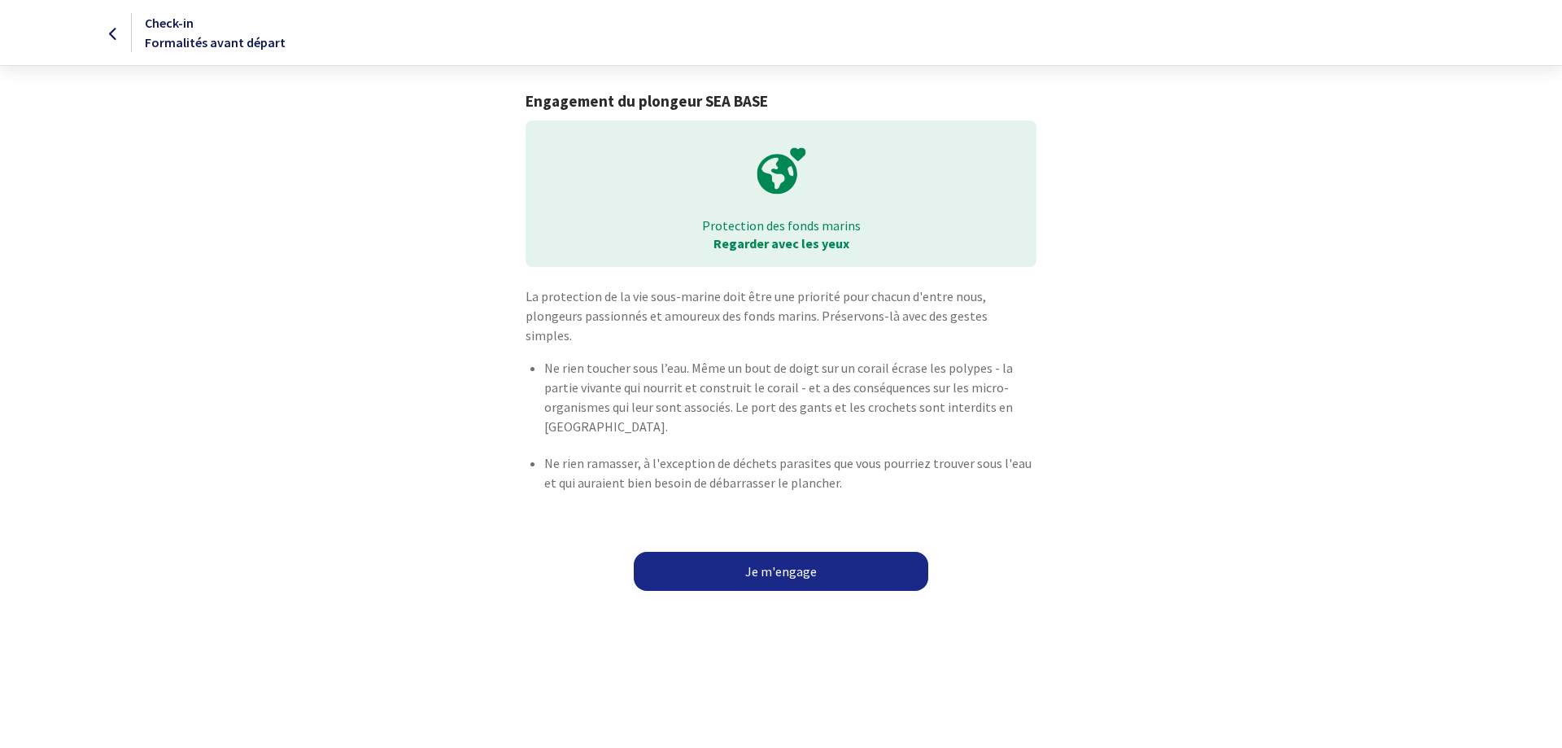
click at [775, 552] on link "Je m'engage" at bounding box center [781, 571] width 295 height 39
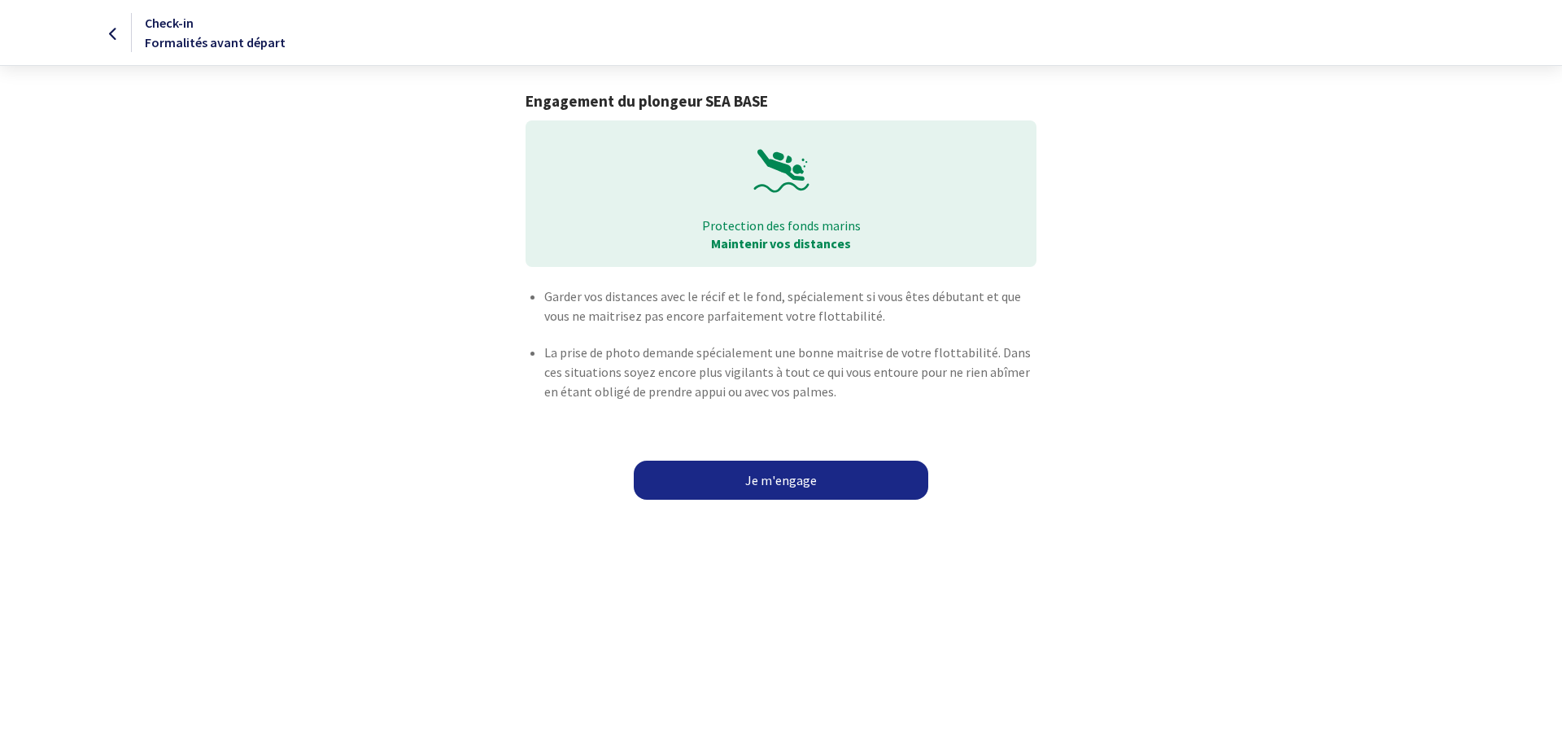
click at [778, 479] on link "Je m'engage" at bounding box center [781, 480] width 295 height 39
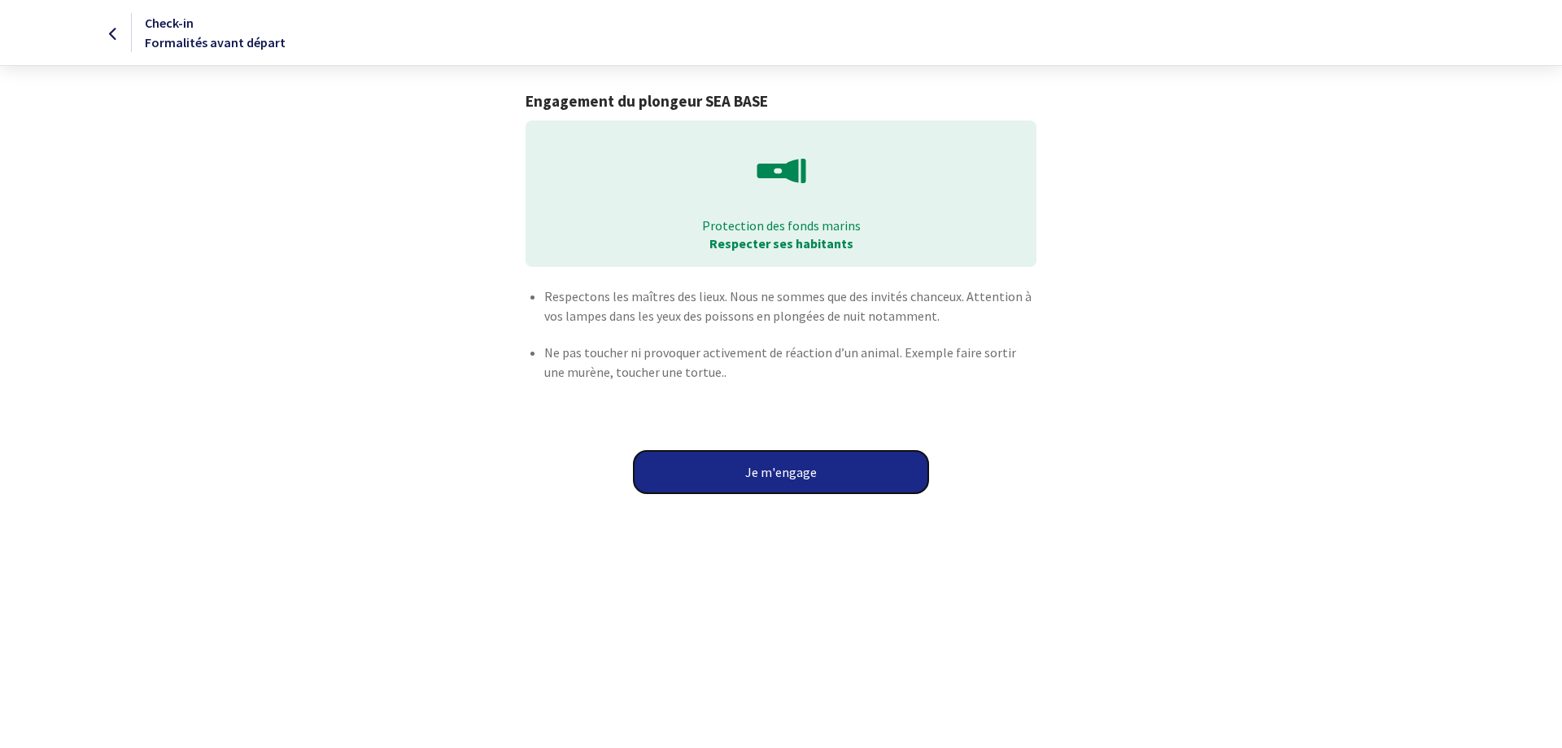
click at [779, 474] on button "Je m'engage" at bounding box center [781, 472] width 295 height 42
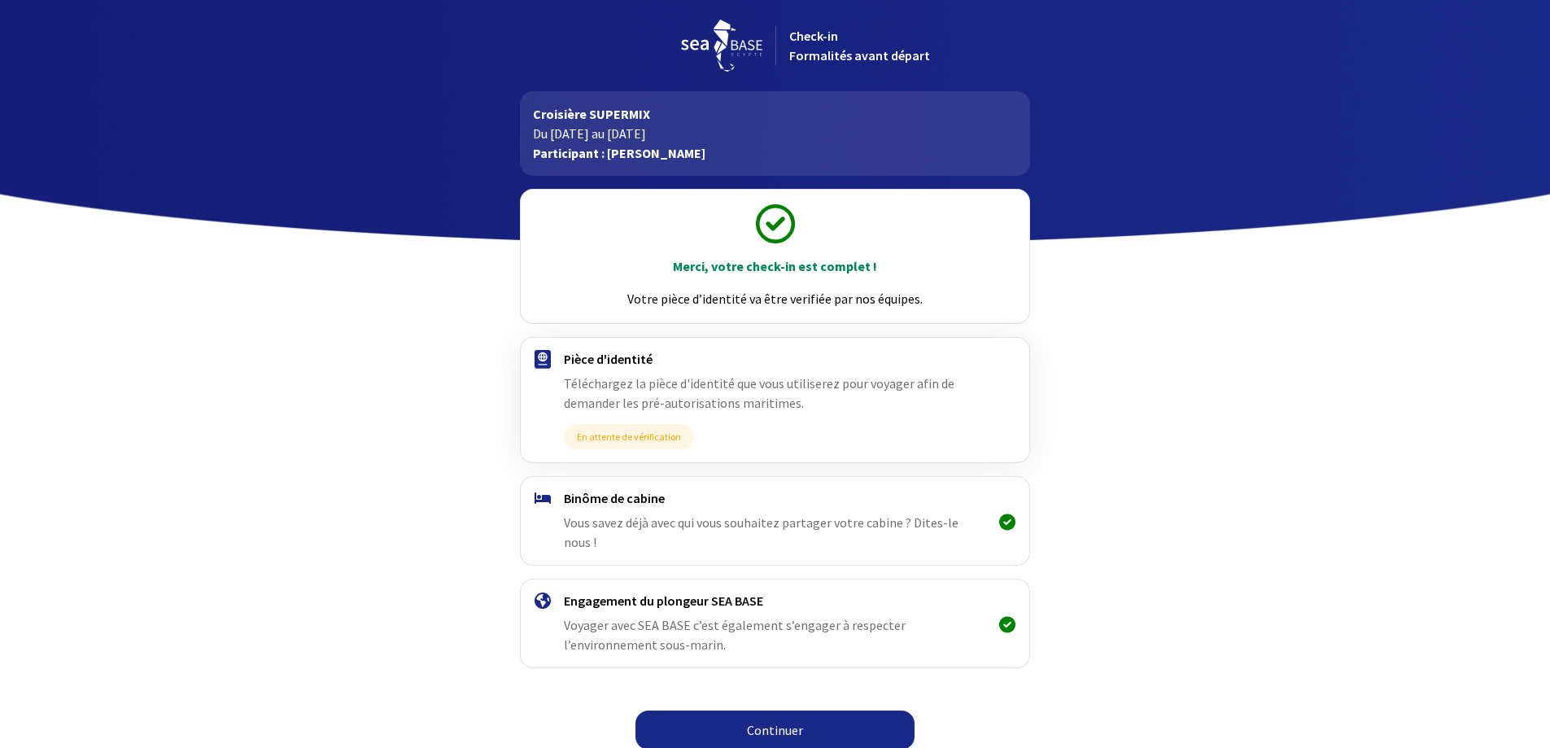
click at [771, 724] on link "Continuer" at bounding box center [774, 729] width 279 height 39
